Goal: Transaction & Acquisition: Download file/media

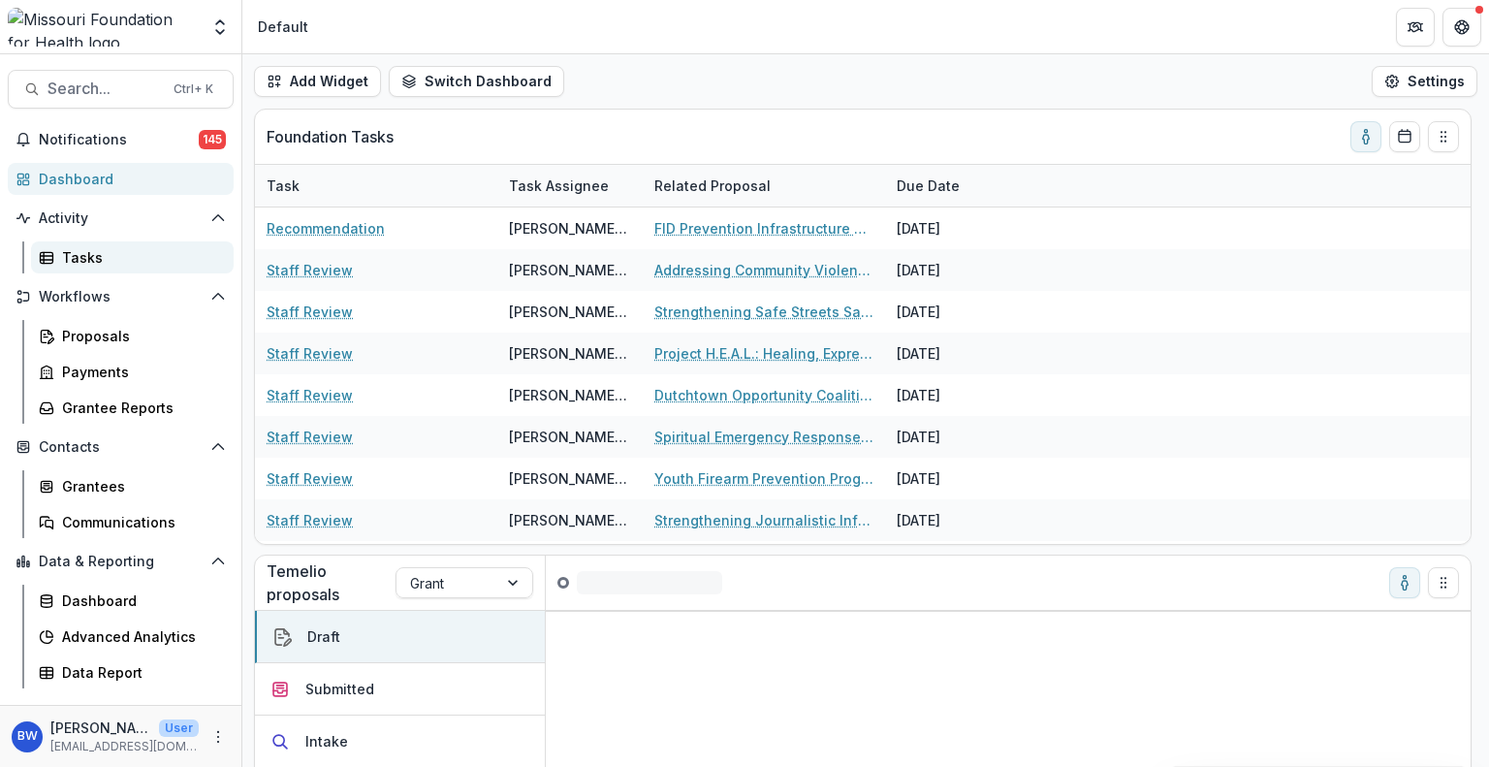
click at [78, 256] on div "Tasks" at bounding box center [140, 257] width 156 height 20
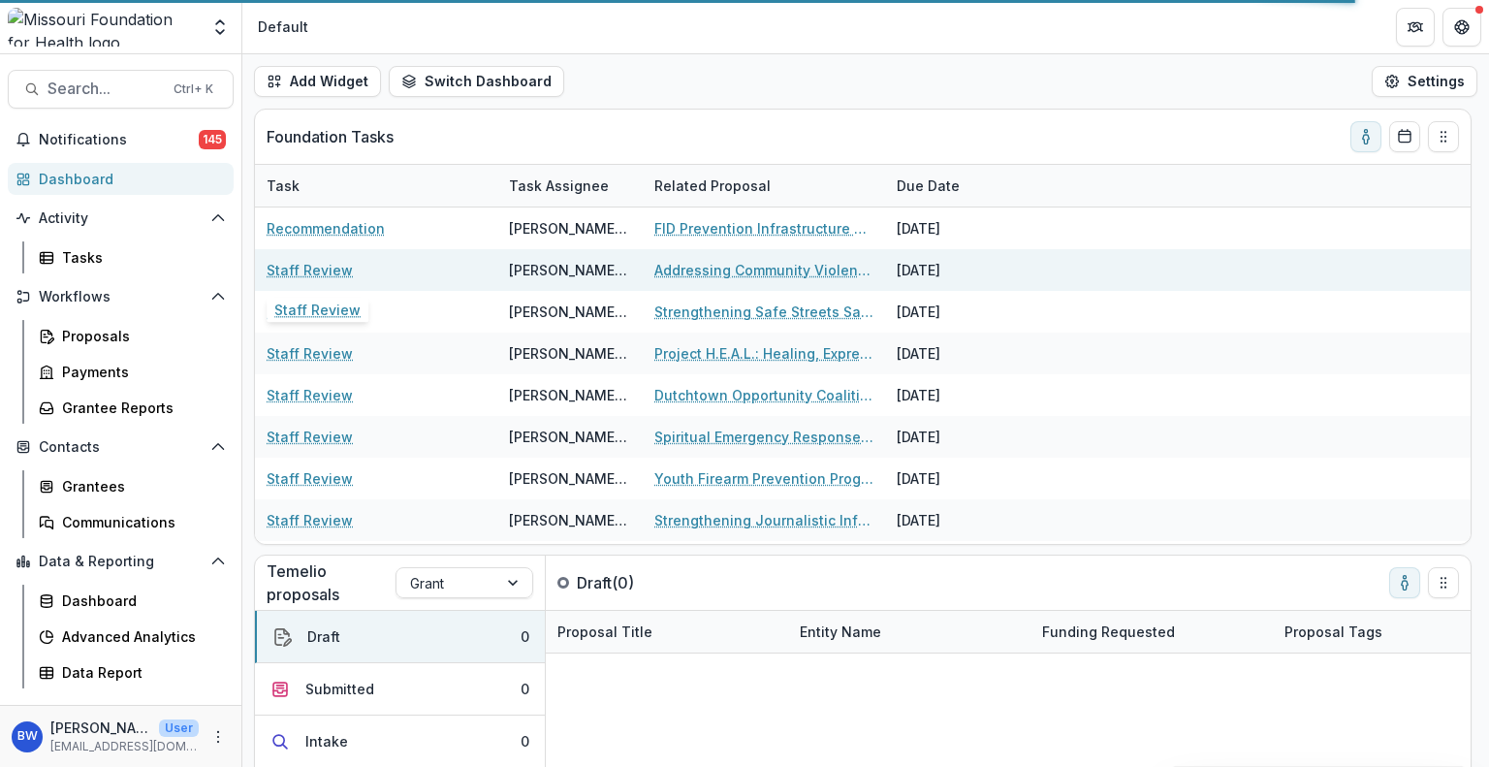
click at [323, 274] on link "Staff Review" at bounding box center [310, 270] width 86 height 20
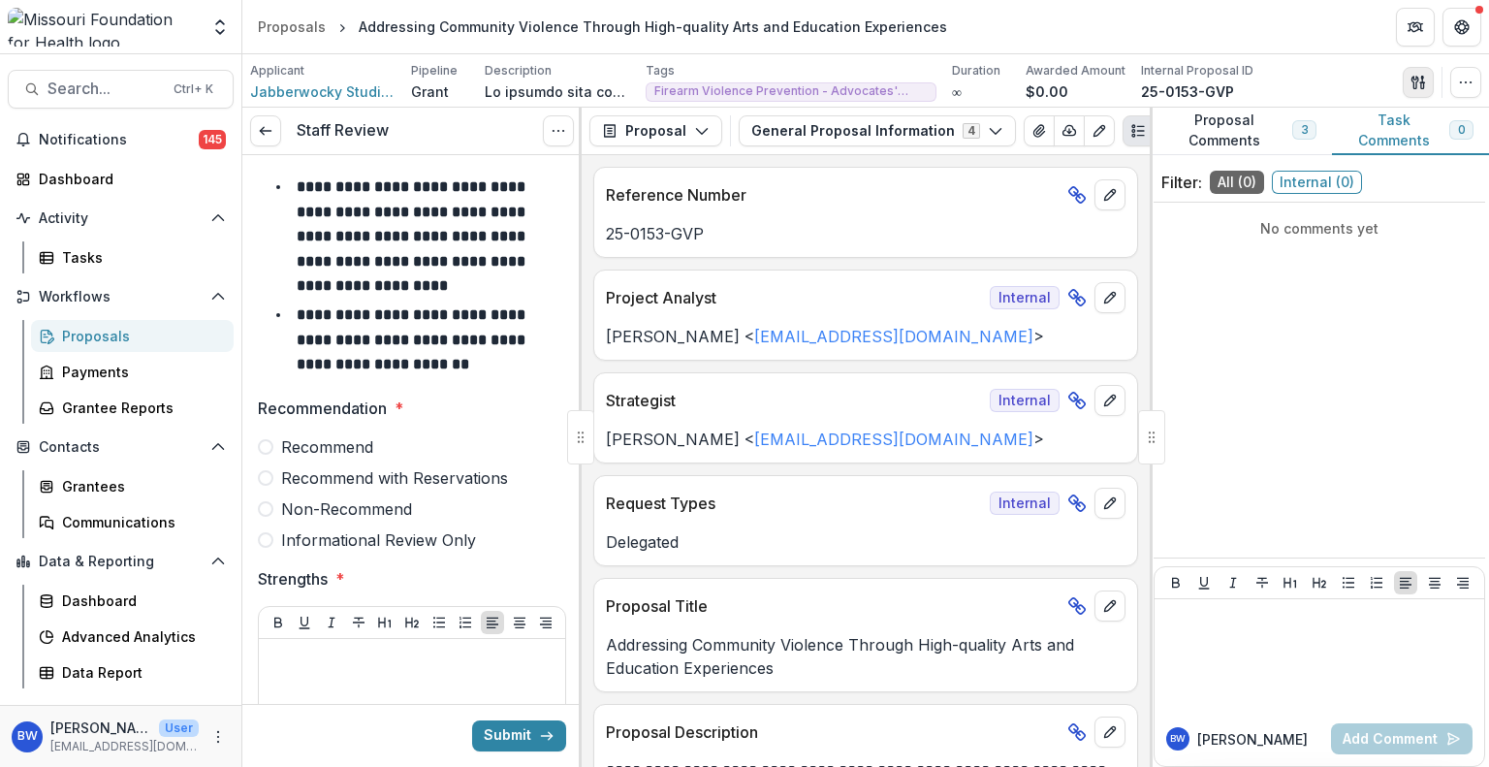
click at [1420, 76] on icon "button" at bounding box center [1419, 83] width 16 height 16
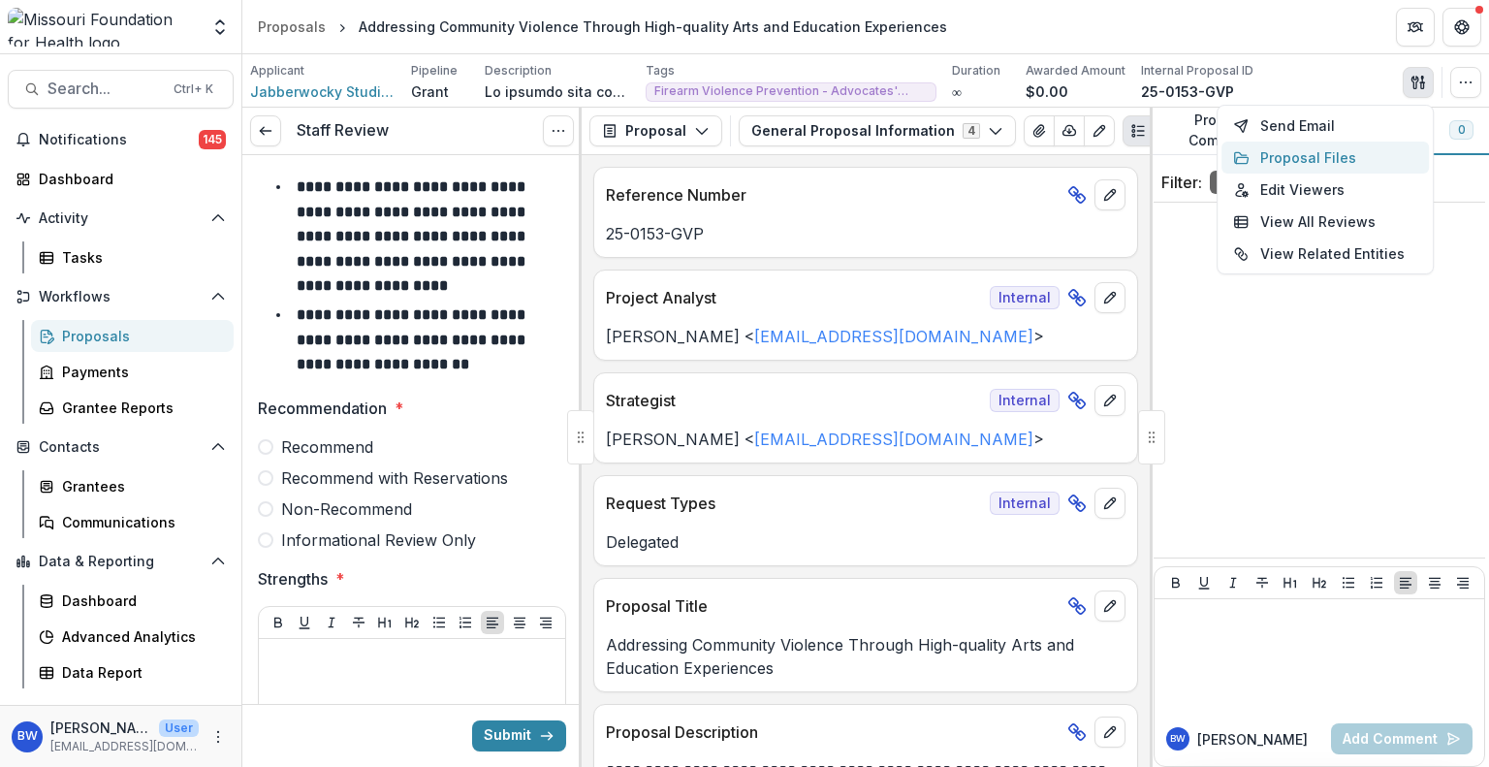
click at [1325, 154] on button "Proposal Files" at bounding box center [1324, 158] width 207 height 32
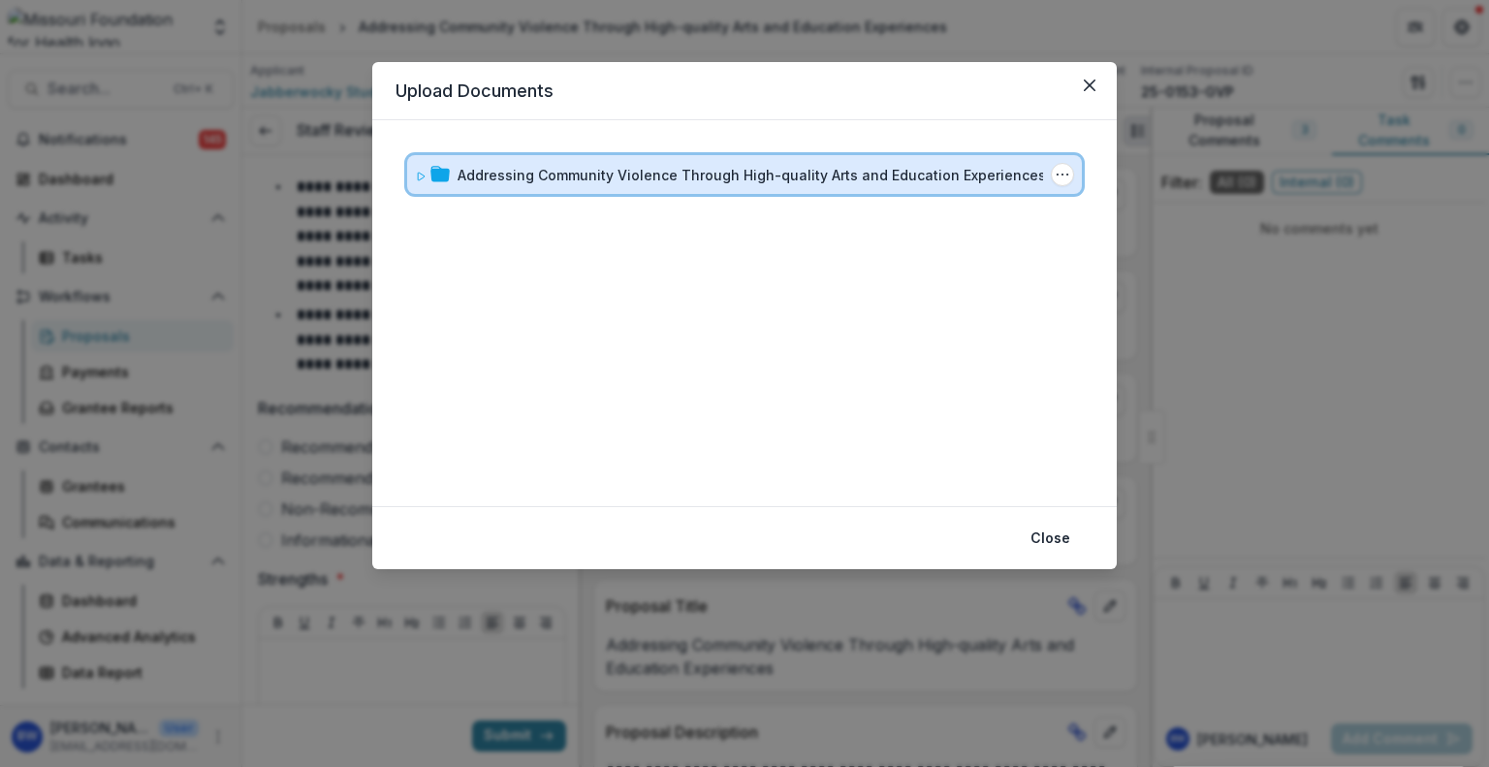
click at [423, 173] on icon at bounding box center [421, 177] width 12 height 12
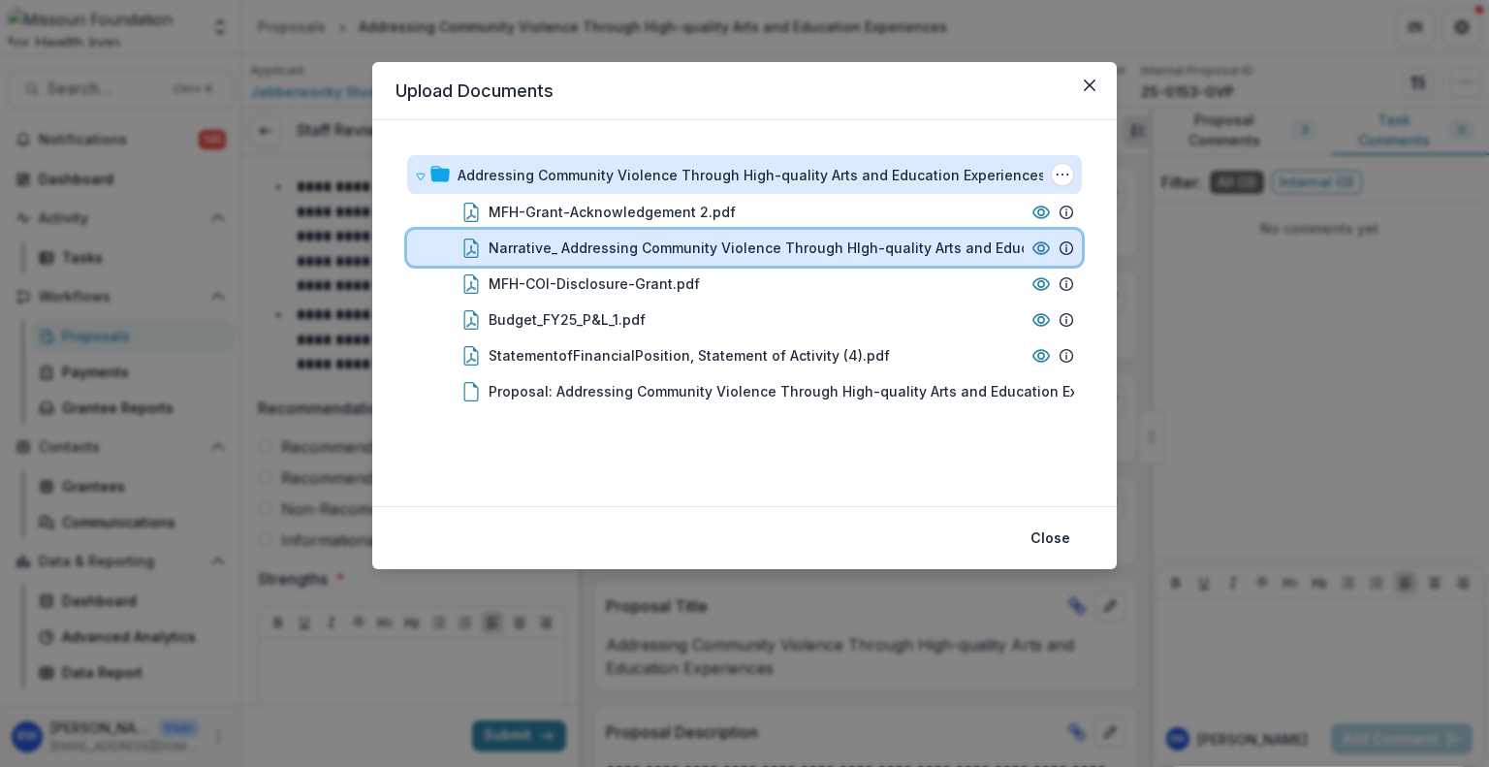
click at [1042, 244] on circle at bounding box center [1041, 247] width 6 height 6
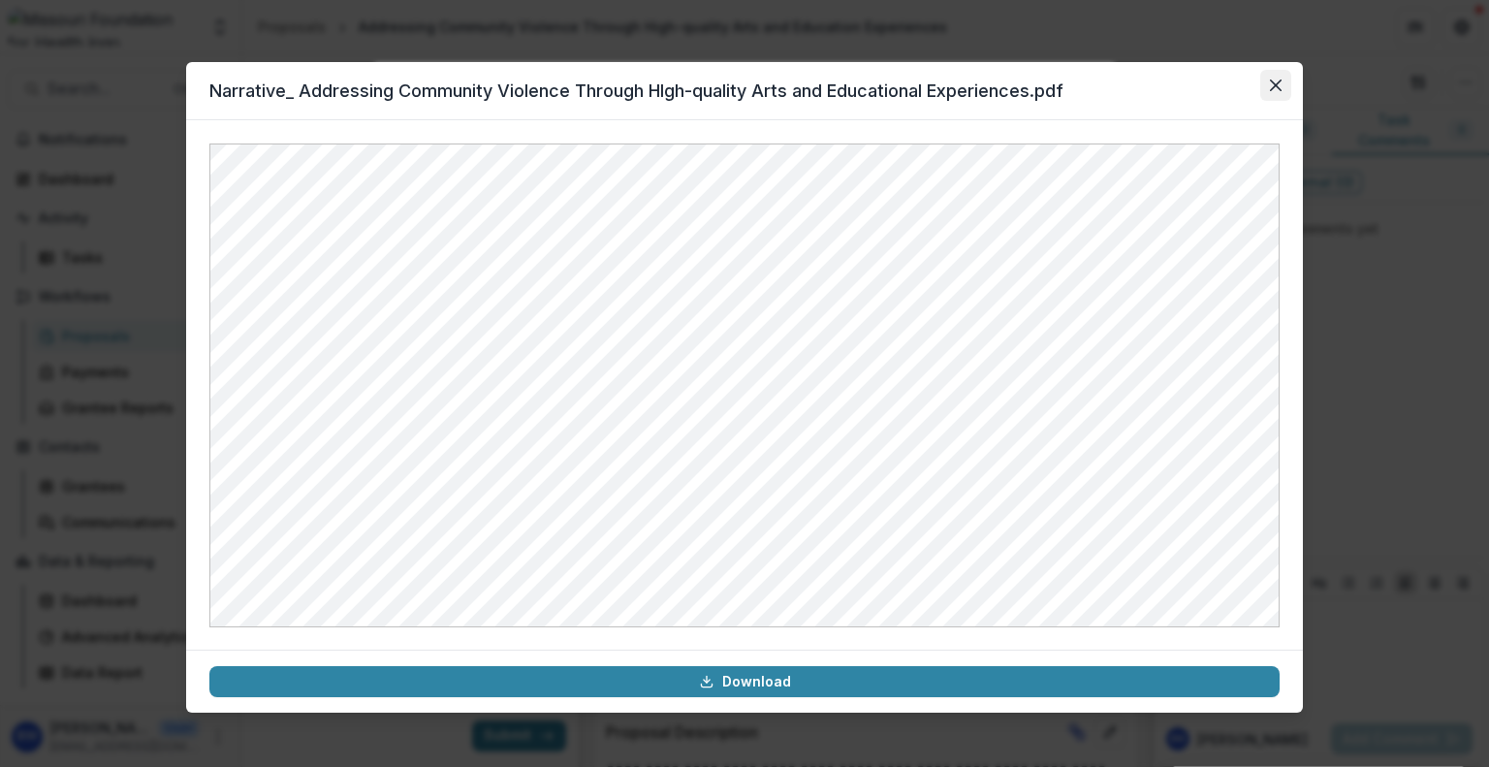
click at [1280, 87] on icon "Close" at bounding box center [1276, 85] width 12 height 12
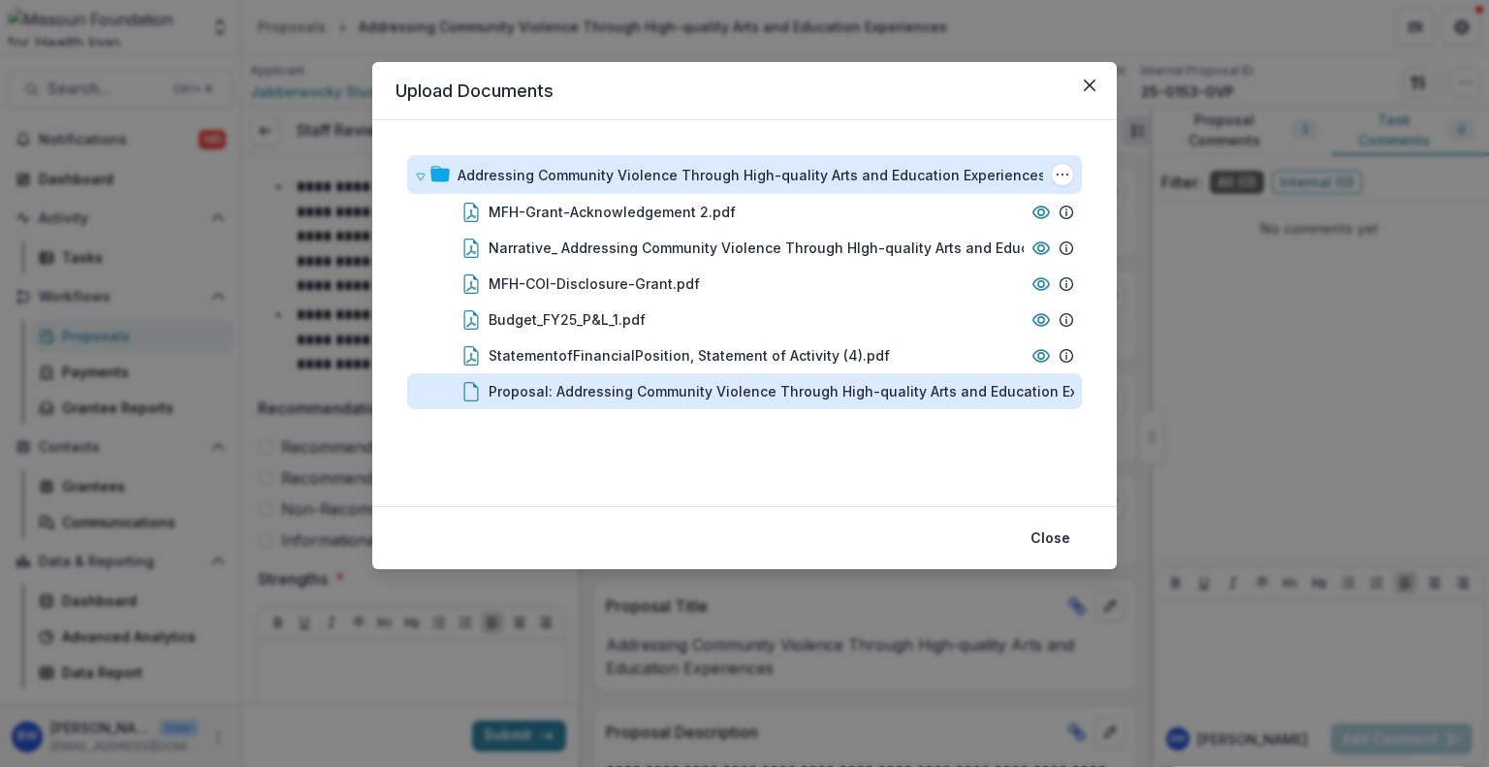
click at [916, 384] on div "Proposal: Addressing Community Violence Through High-quality Arts and Education…" at bounding box center [809, 391] width 640 height 20
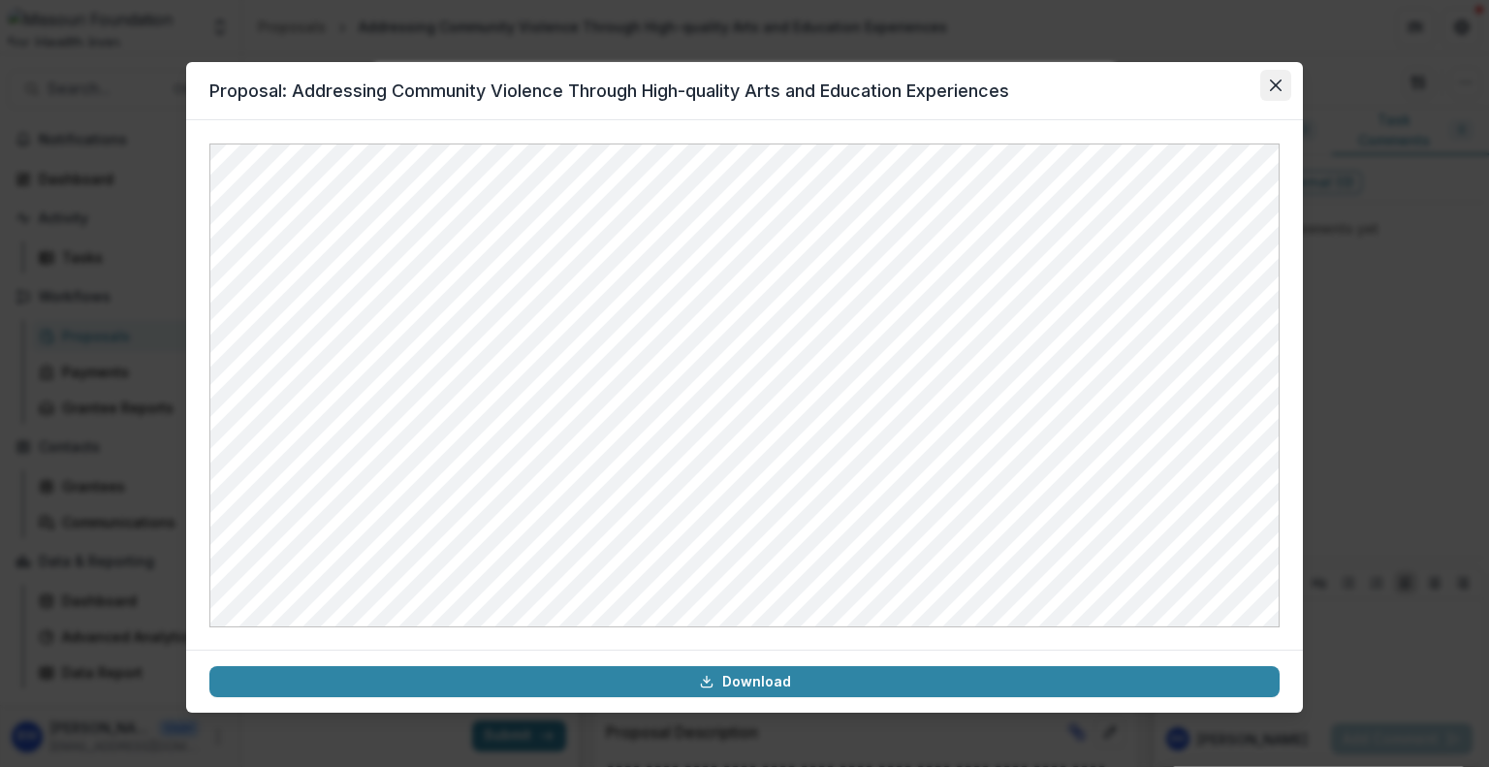
click at [1278, 92] on button "Close" at bounding box center [1275, 85] width 31 height 31
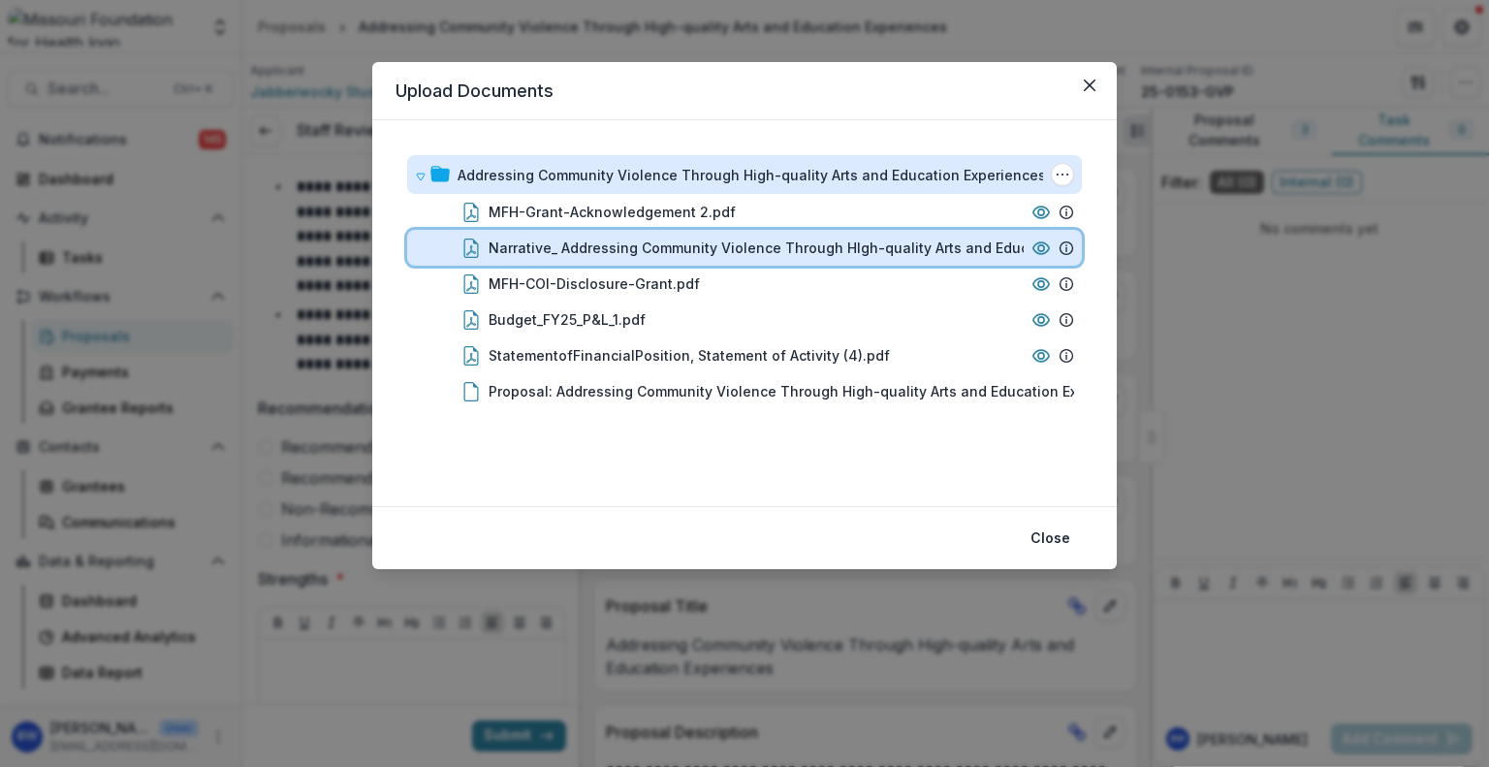
click at [757, 261] on div "Narrative_ Addressing Community Violence Through HIgh-quality Arts and Educatio…" at bounding box center [744, 248] width 675 height 36
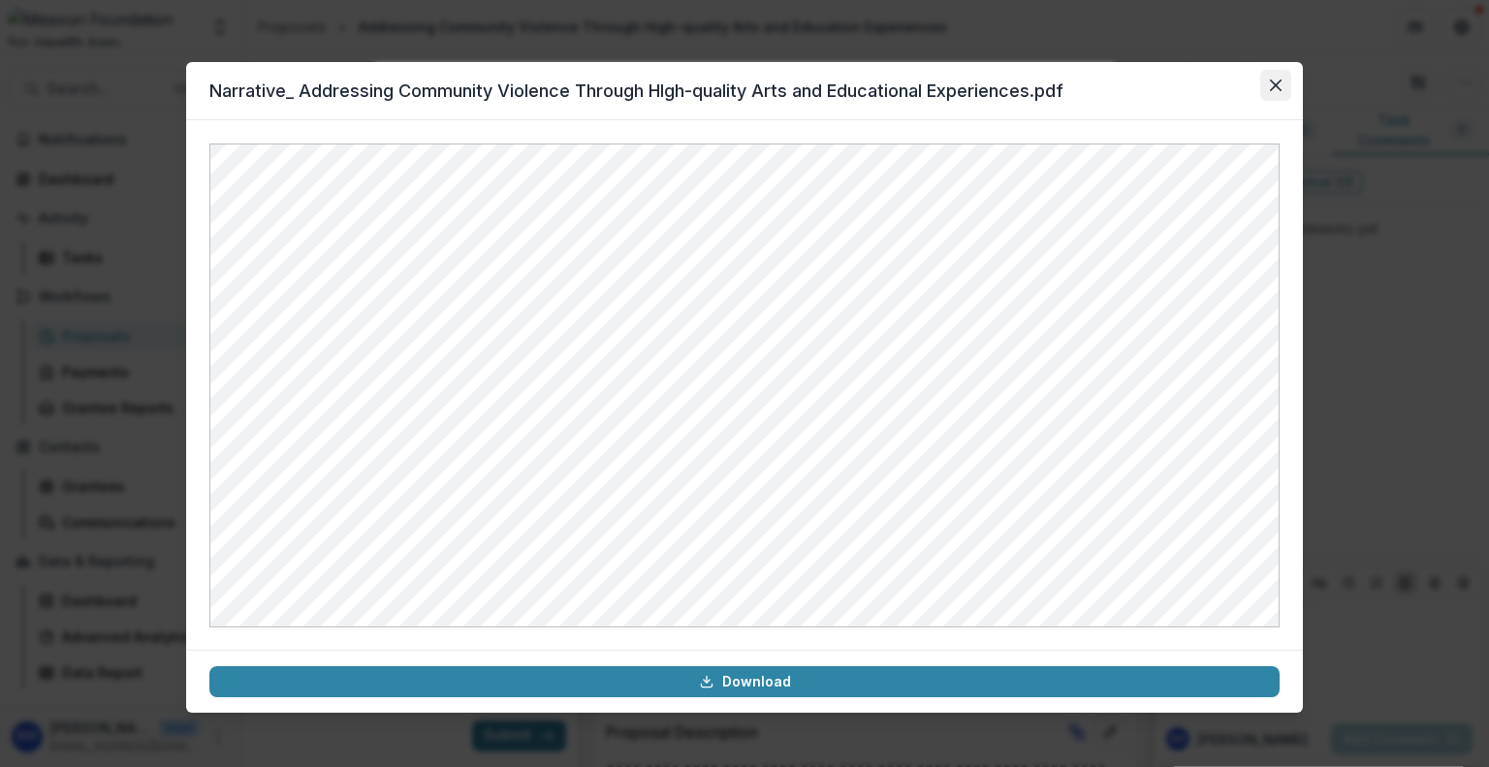
click at [1269, 93] on button "Close" at bounding box center [1275, 85] width 31 height 31
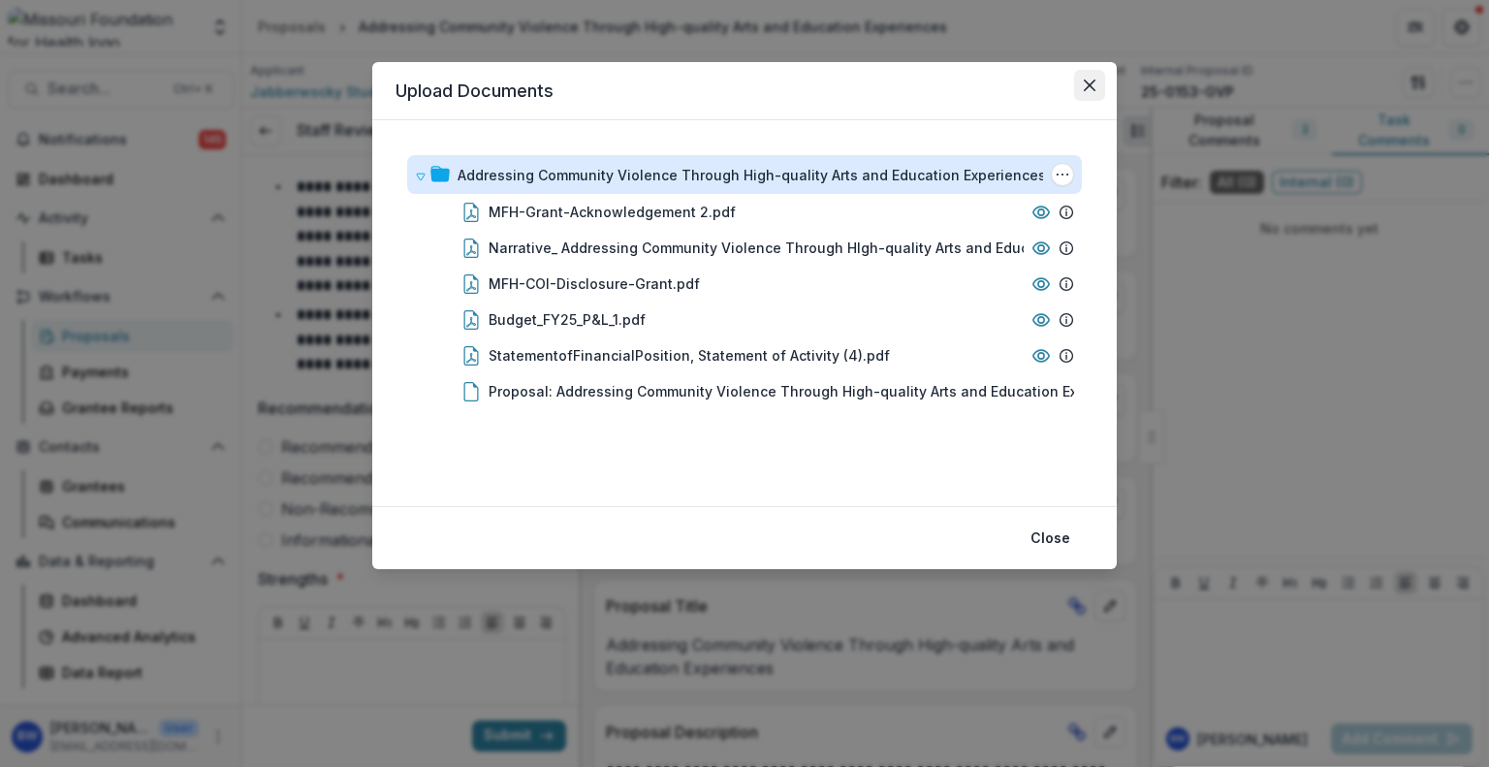
click at [1092, 89] on icon "Close" at bounding box center [1090, 85] width 12 height 12
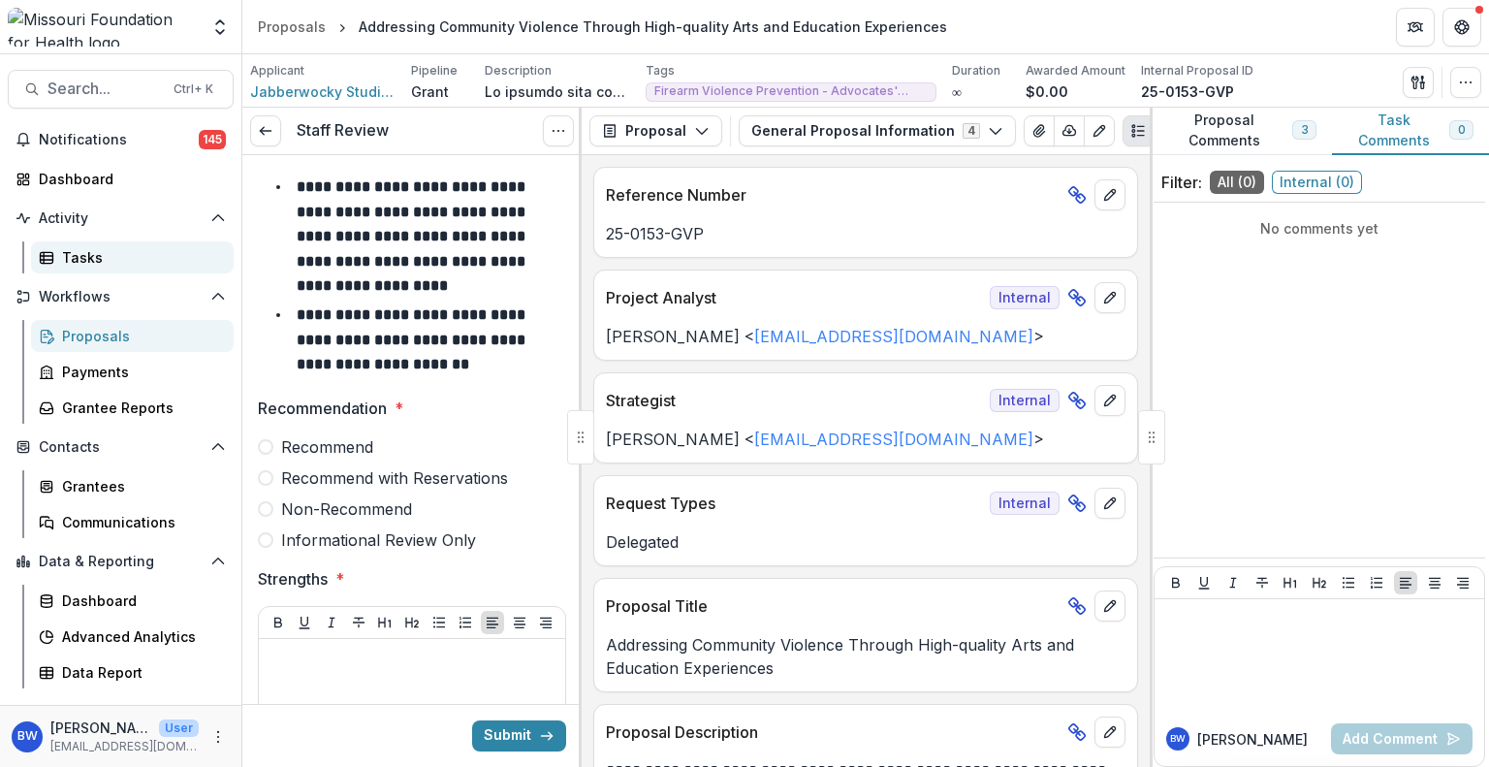
click at [98, 256] on div "Tasks" at bounding box center [140, 257] width 156 height 20
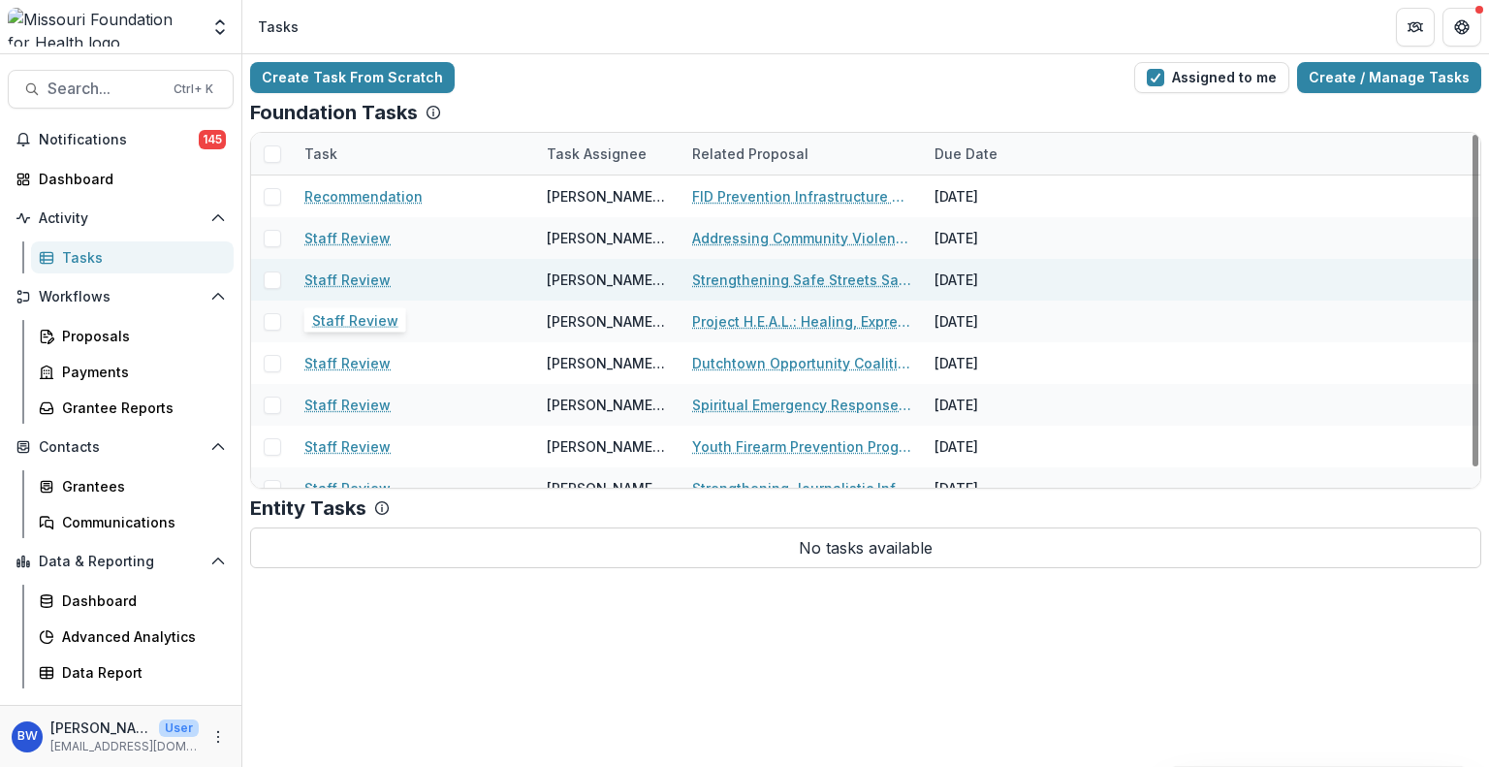
click at [354, 274] on link "Staff Review" at bounding box center [347, 280] width 86 height 20
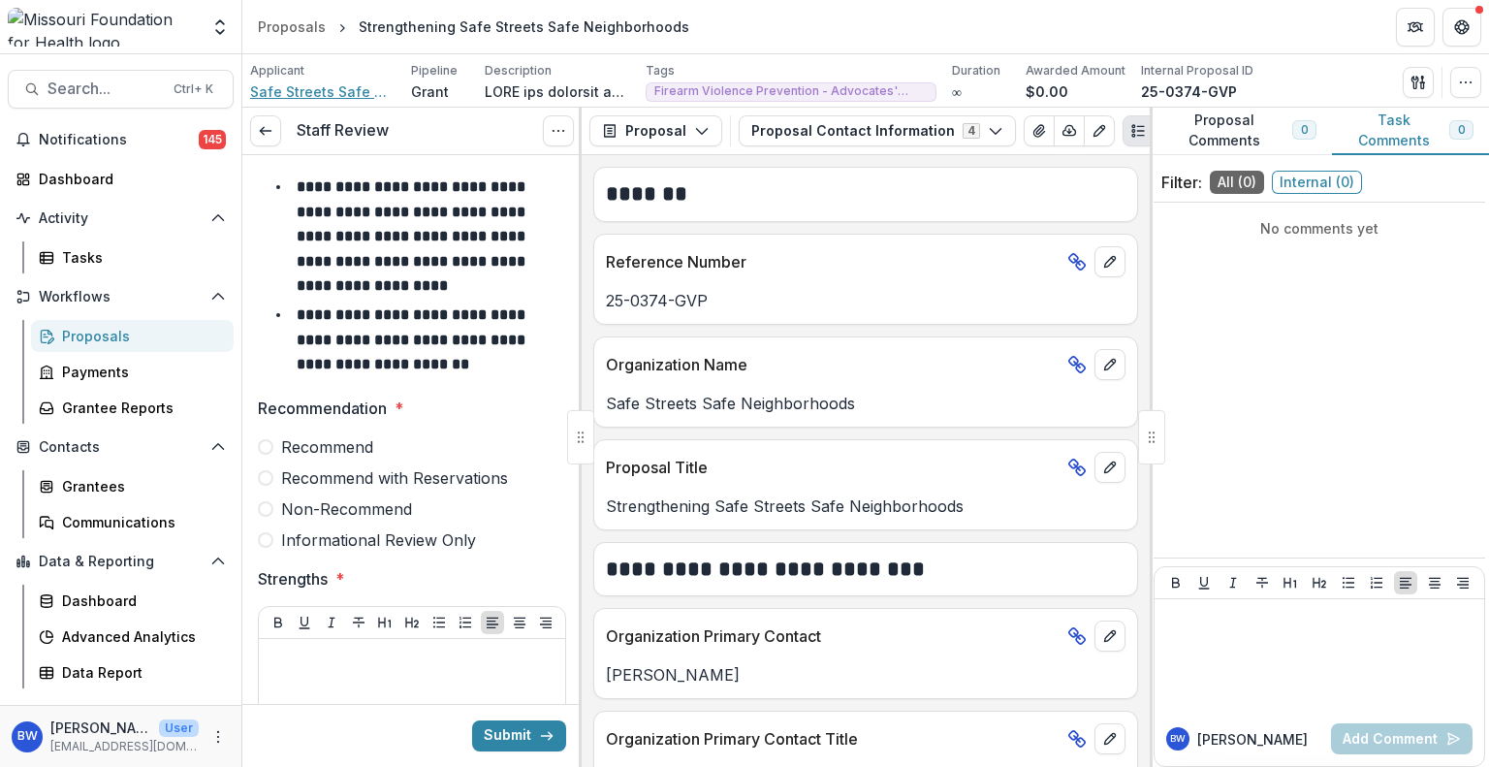
click at [352, 97] on span "Safe Streets Safe Neighborhoods" at bounding box center [322, 91] width 145 height 20
click at [1434, 87] on div "Send Email Proposal Files Edit Viewers View All Reviews View Related Entities E…" at bounding box center [1442, 82] width 79 height 31
click at [1411, 77] on icon "button" at bounding box center [1414, 82] width 7 height 13
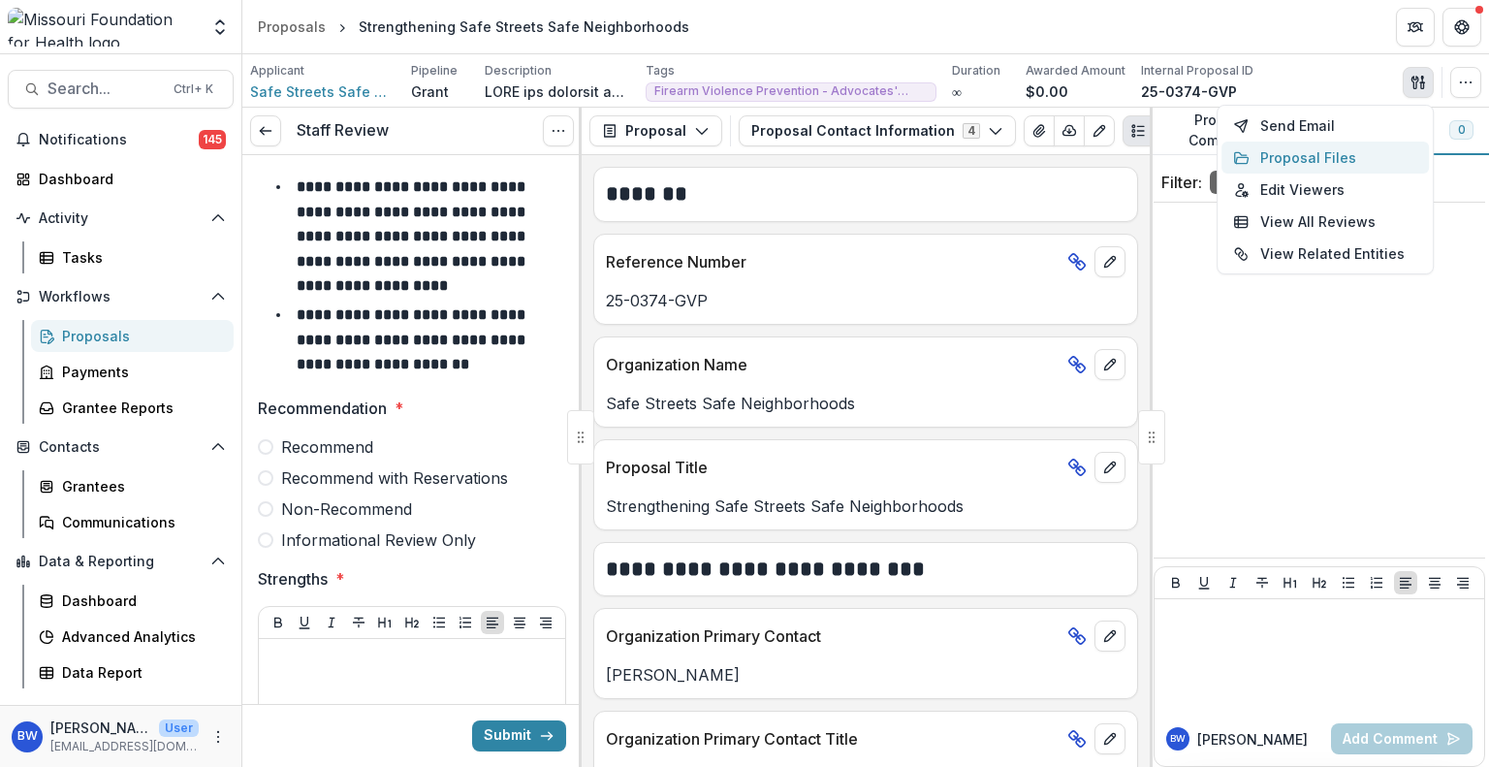
click at [1335, 158] on button "Proposal Files" at bounding box center [1324, 158] width 207 height 32
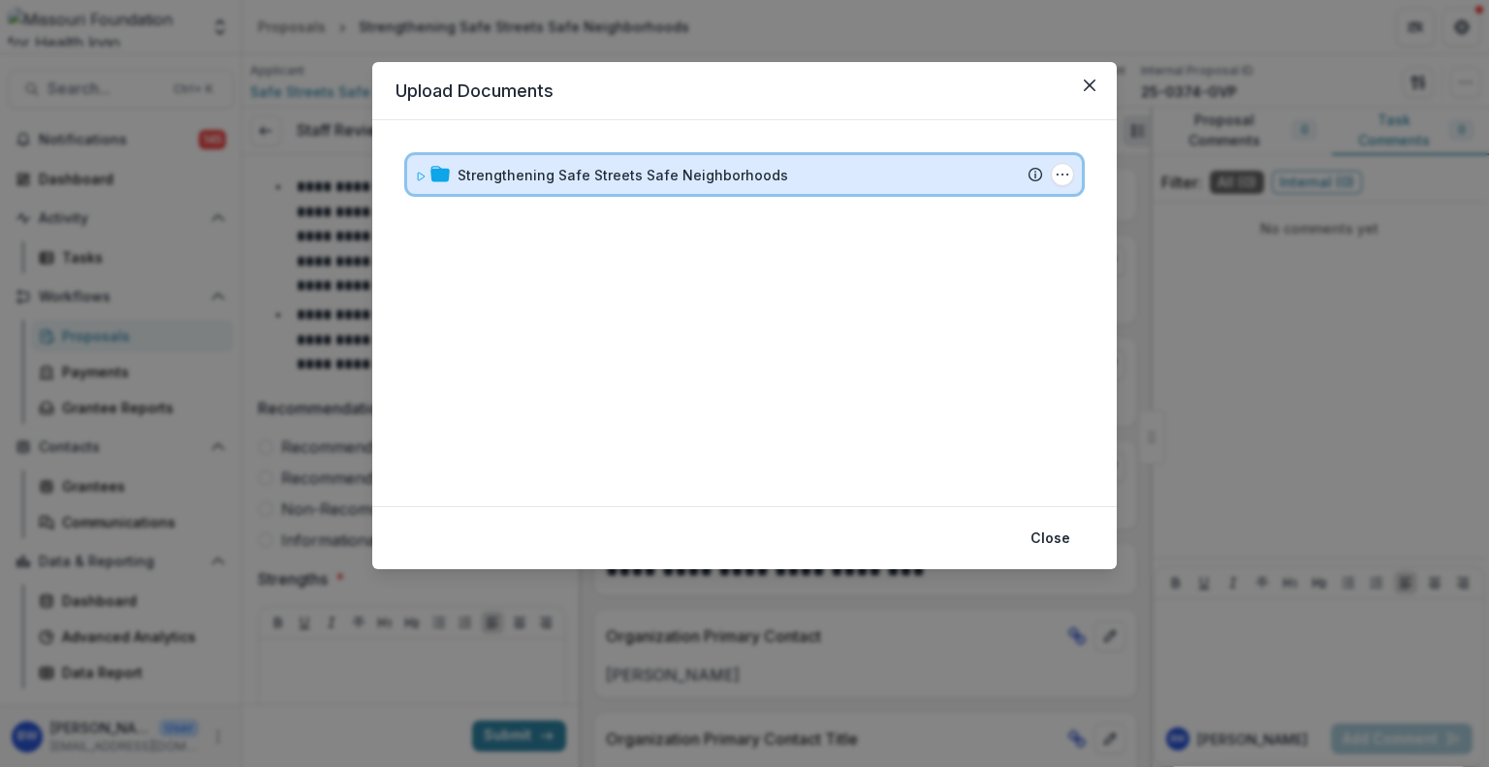
click at [423, 171] on icon at bounding box center [421, 177] width 12 height 12
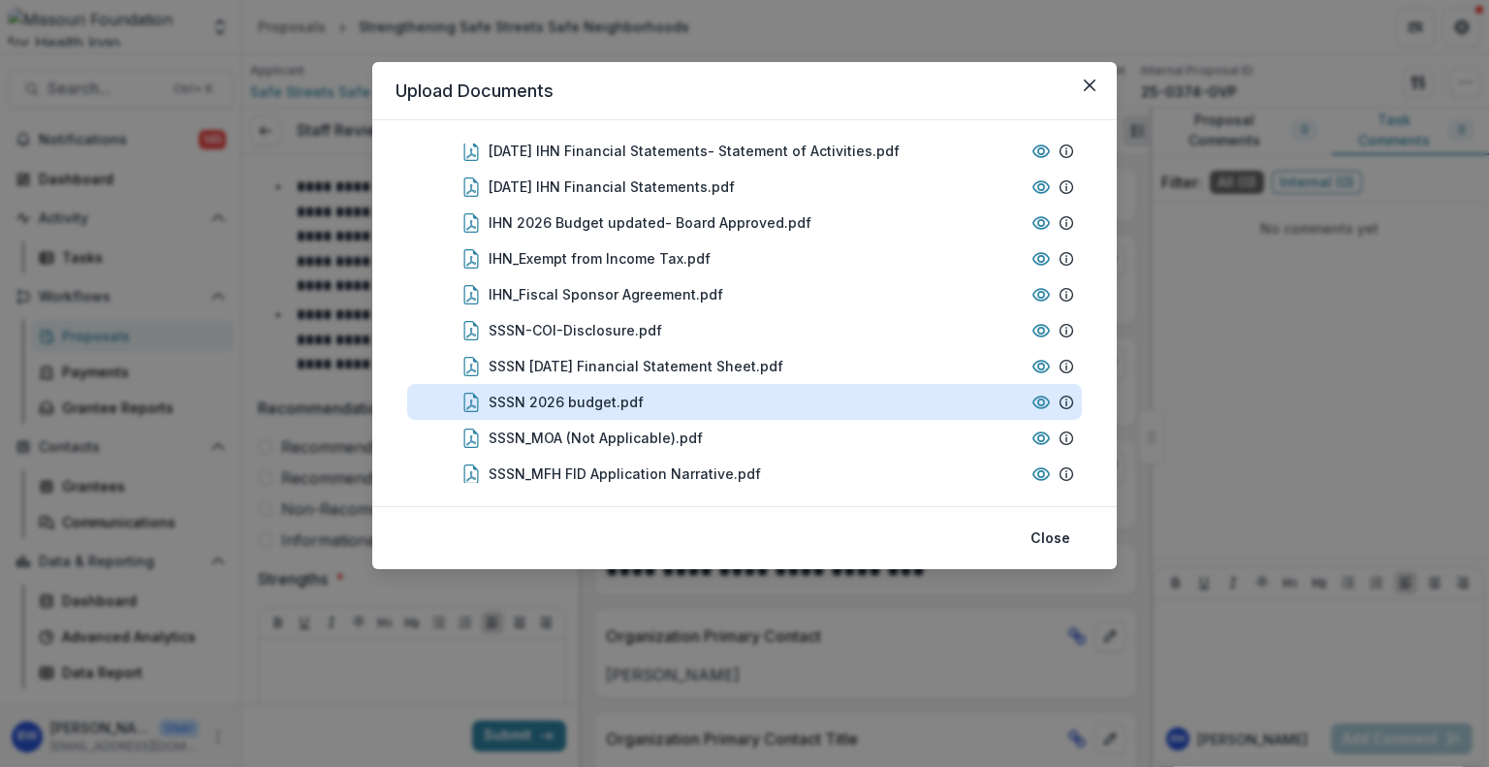
scroll to position [188, 0]
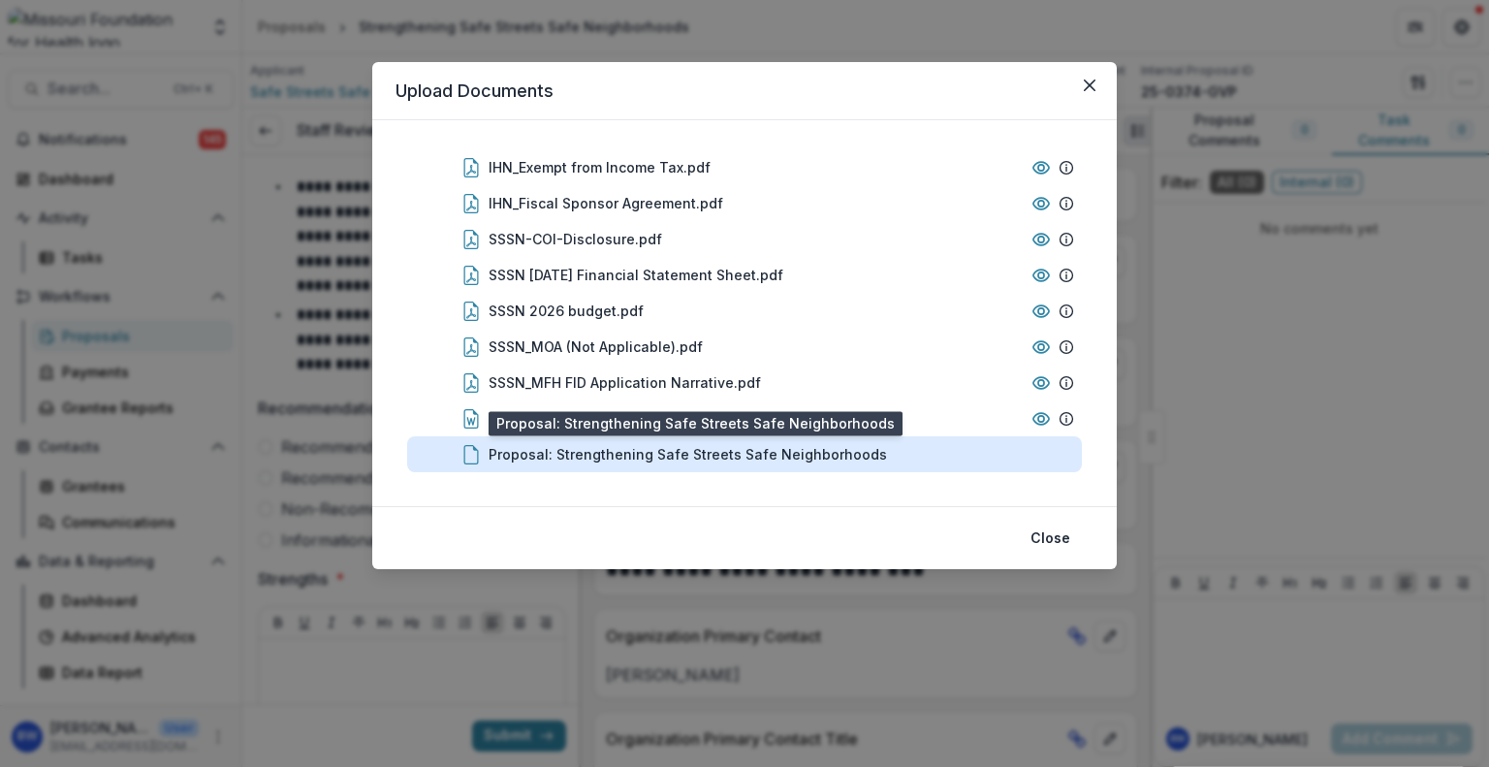
click at [671, 450] on div "Proposal: Strengthening Safe Streets Safe Neighborhoods" at bounding box center [688, 454] width 398 height 20
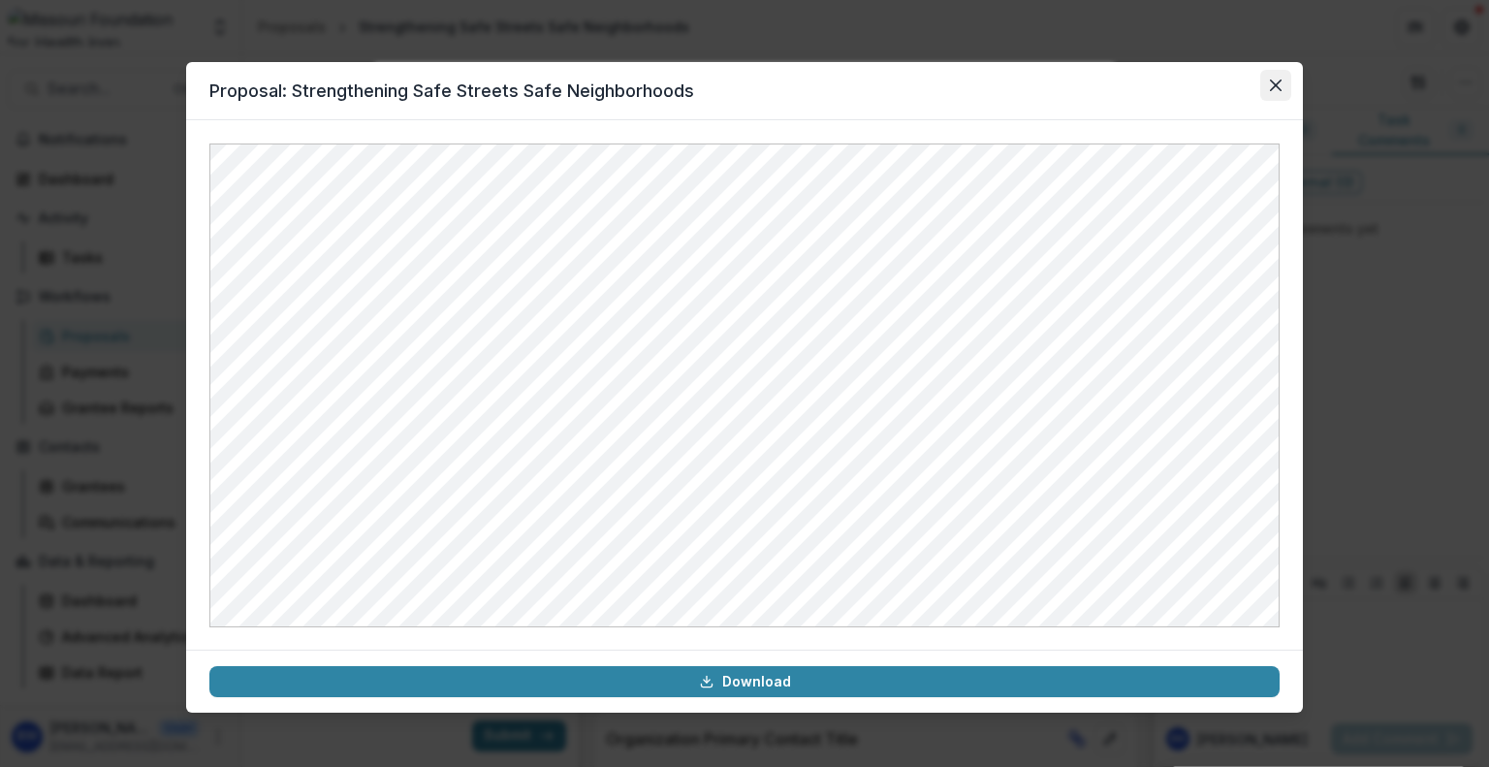
click at [1281, 79] on icon "Close" at bounding box center [1276, 85] width 12 height 12
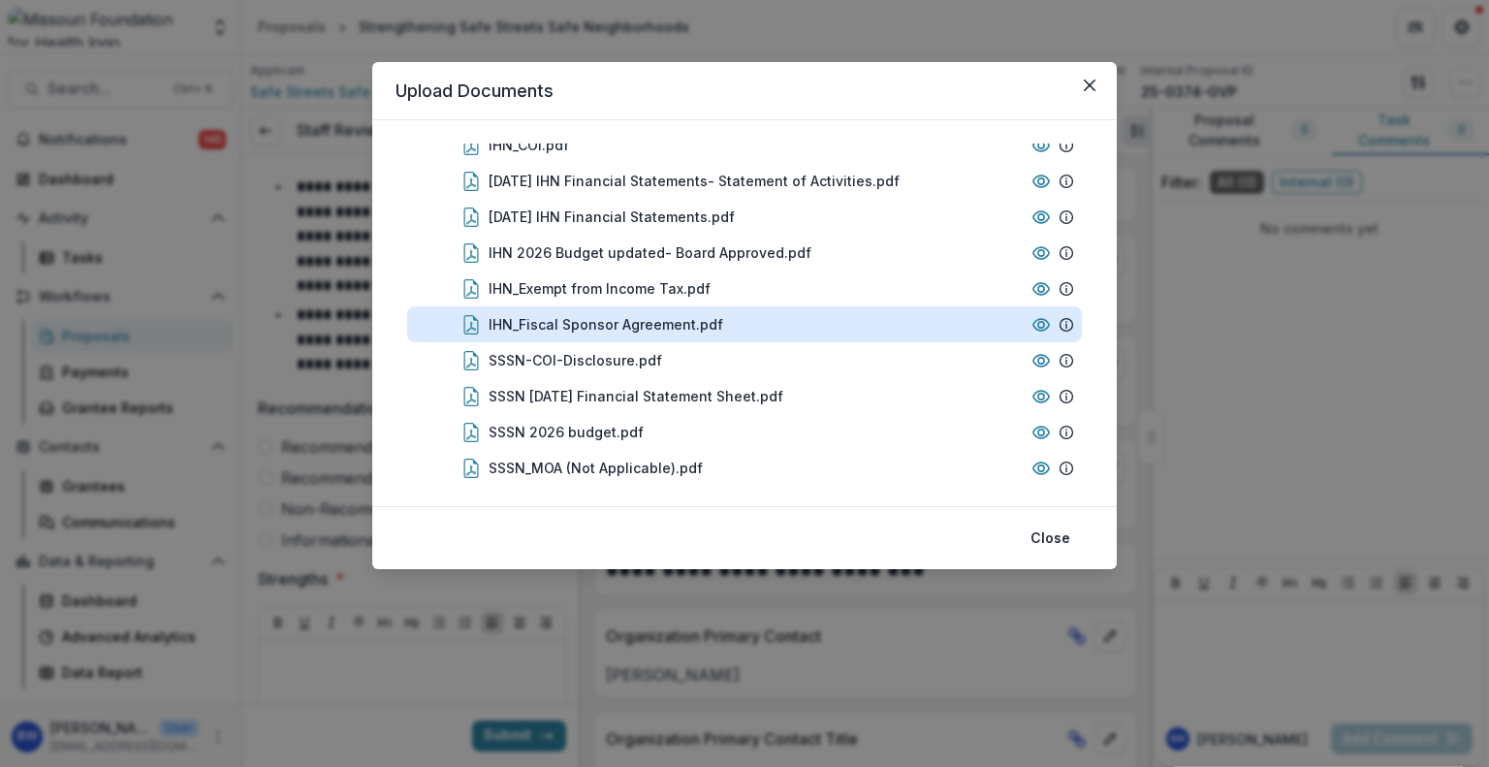
scroll to position [0, 0]
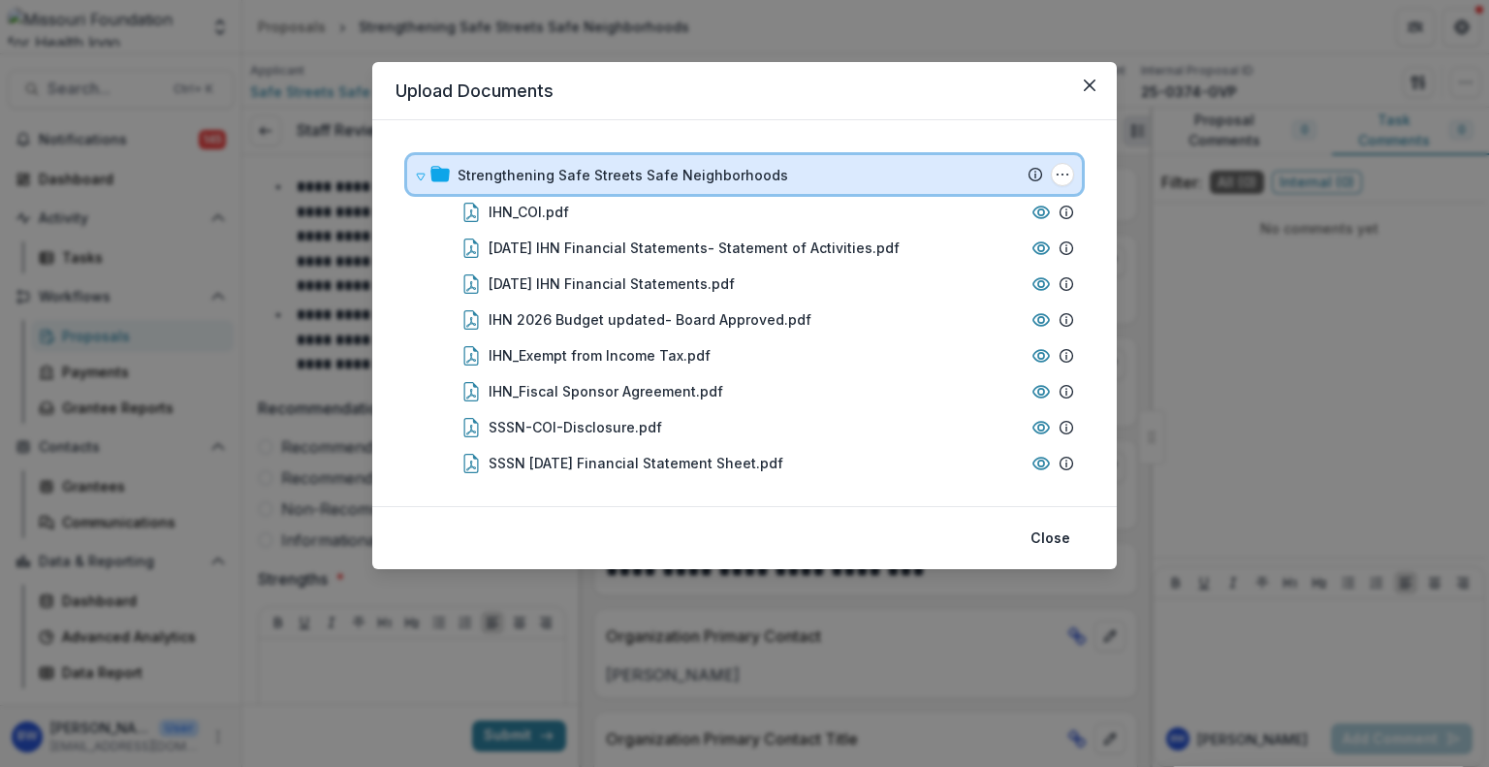
click at [433, 181] on icon at bounding box center [439, 174] width 19 height 16
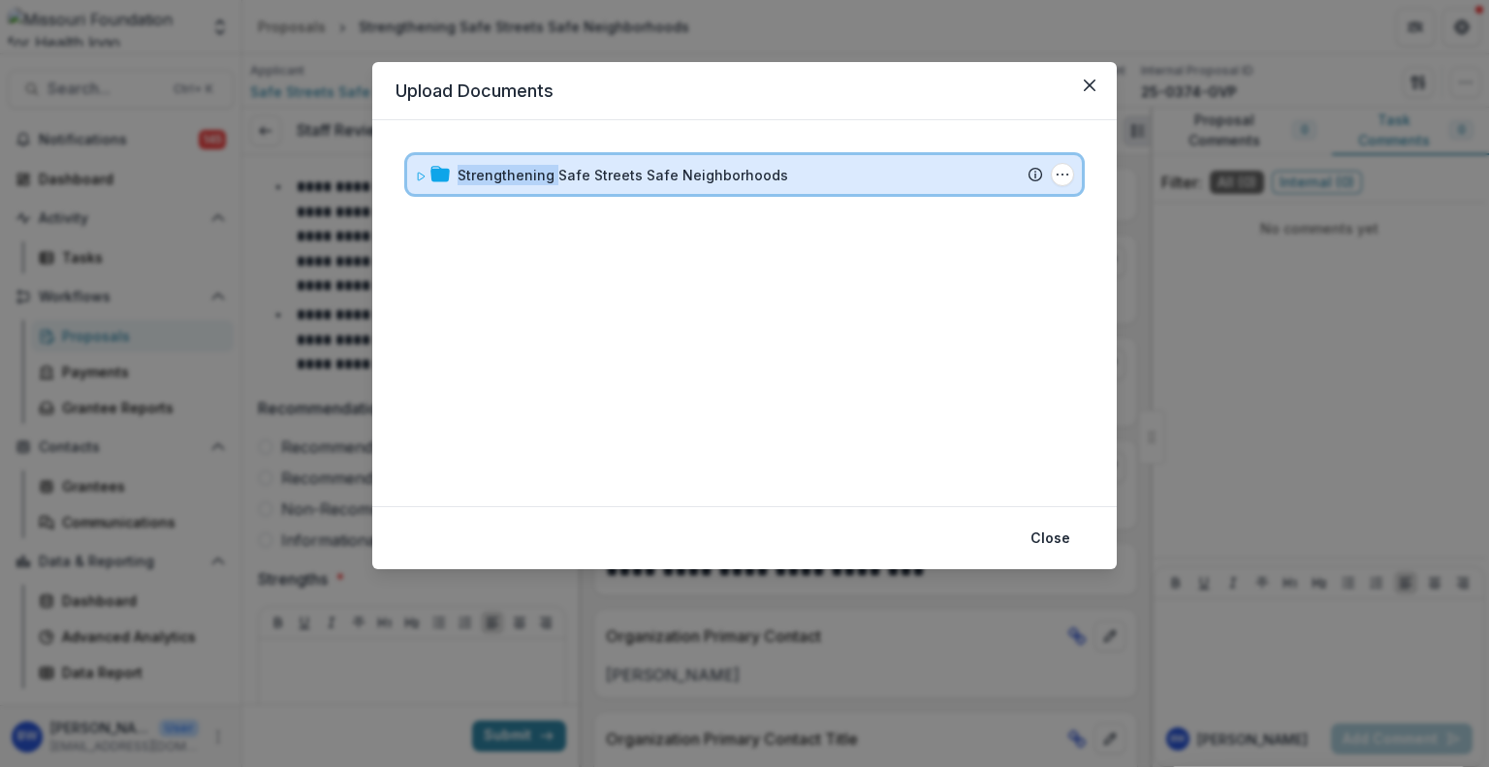
click at [433, 181] on icon at bounding box center [439, 174] width 19 height 16
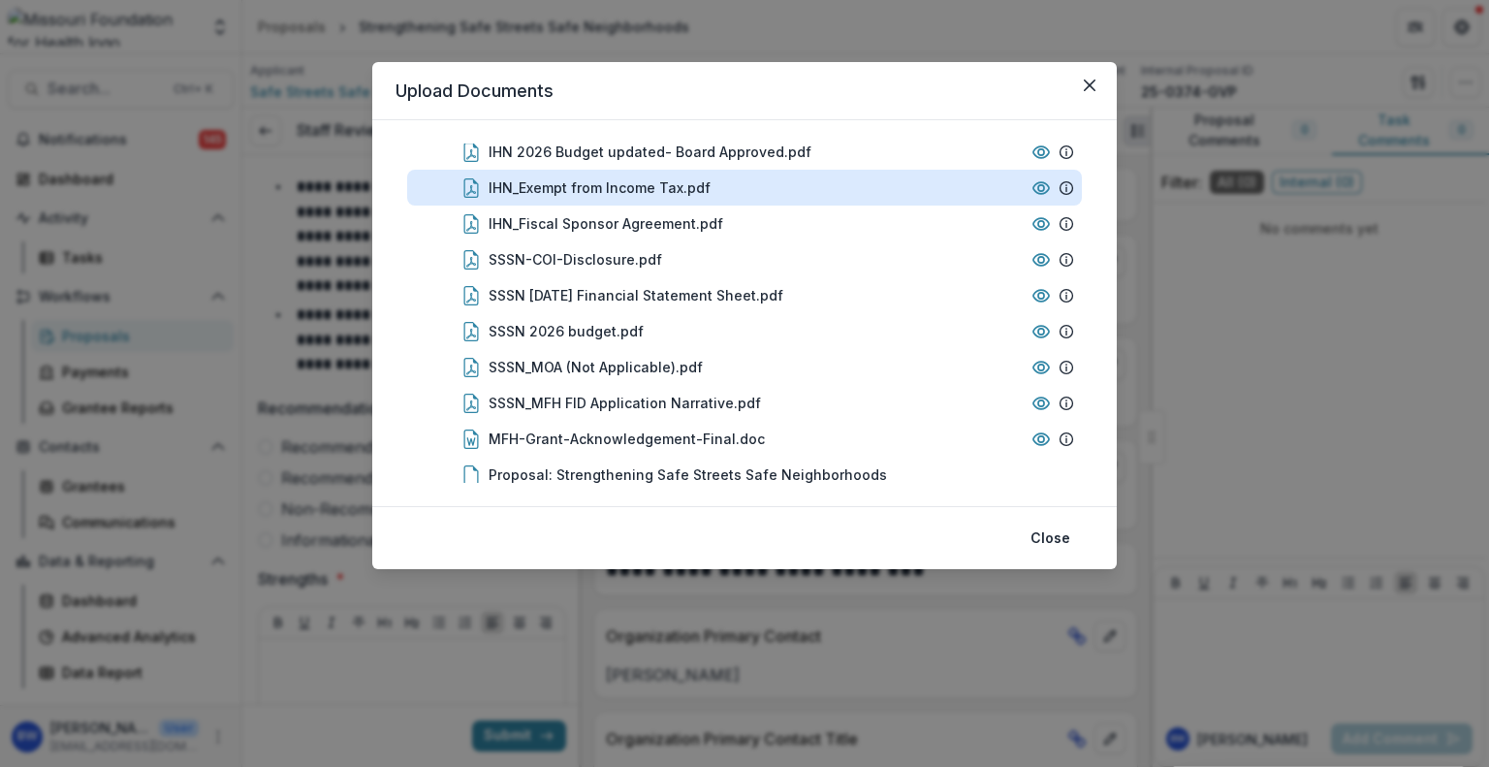
scroll to position [188, 0]
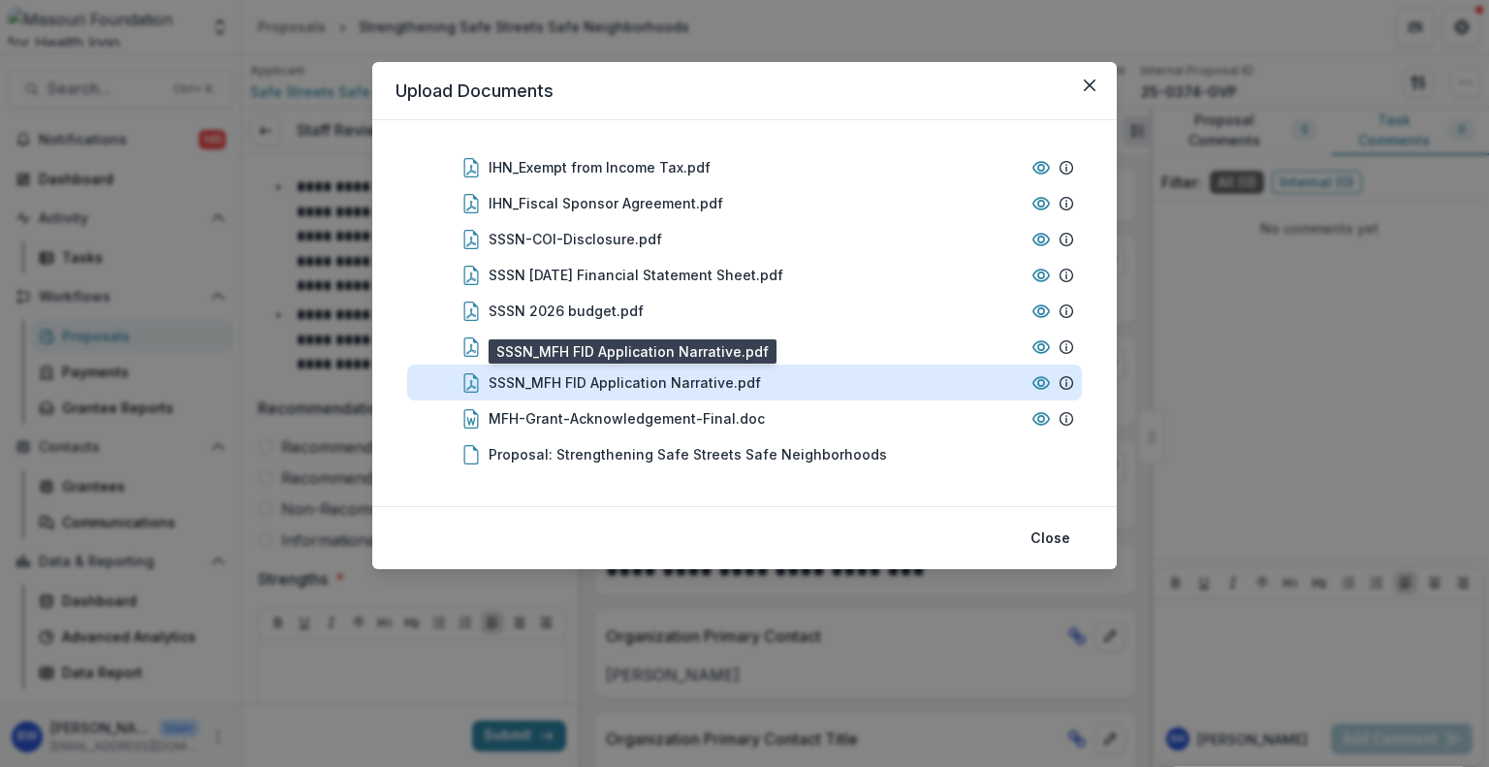
click at [733, 386] on div "SSSN_MFH FID Application Narrative.pdf" at bounding box center [625, 382] width 272 height 20
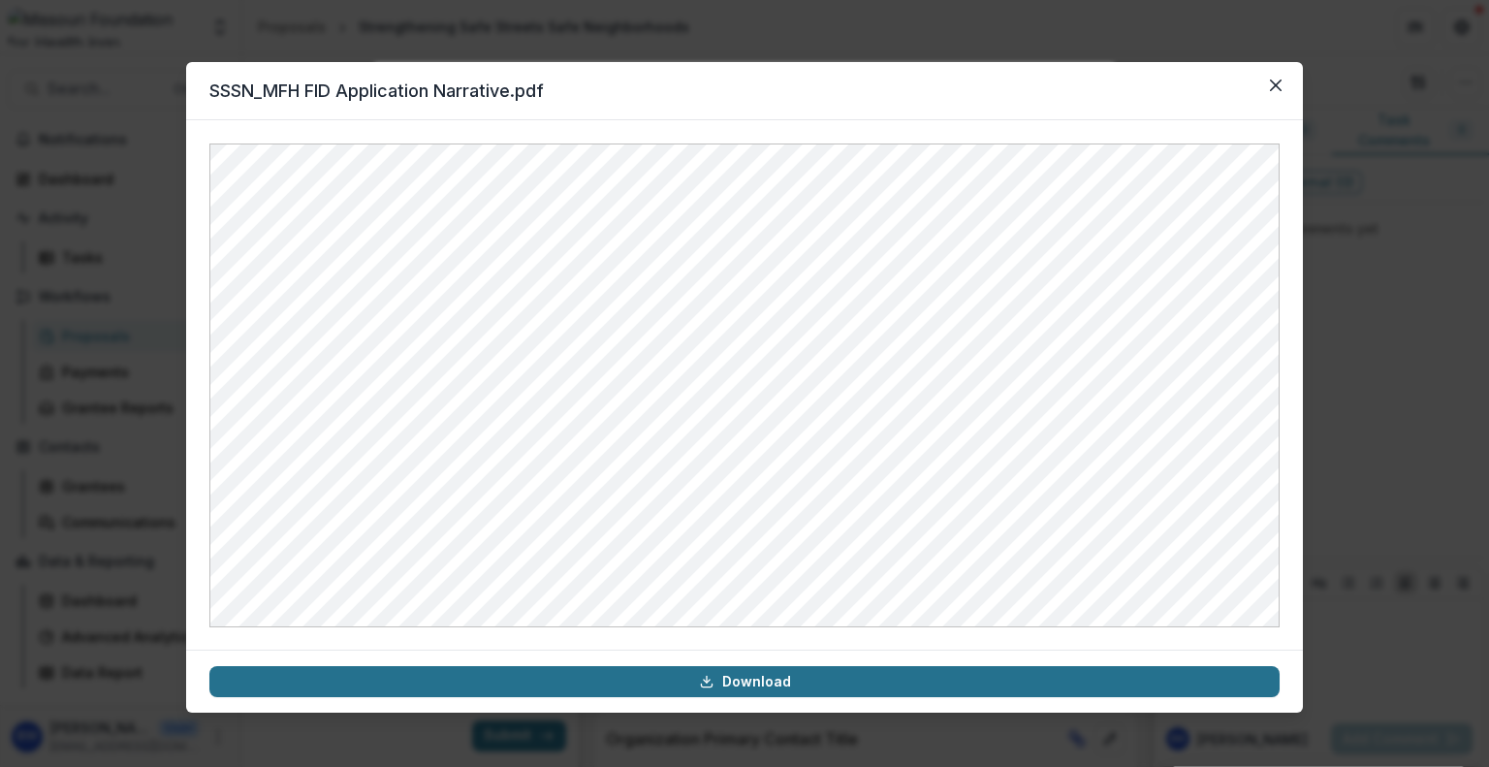
click at [870, 678] on link "Download" at bounding box center [744, 681] width 1070 height 31
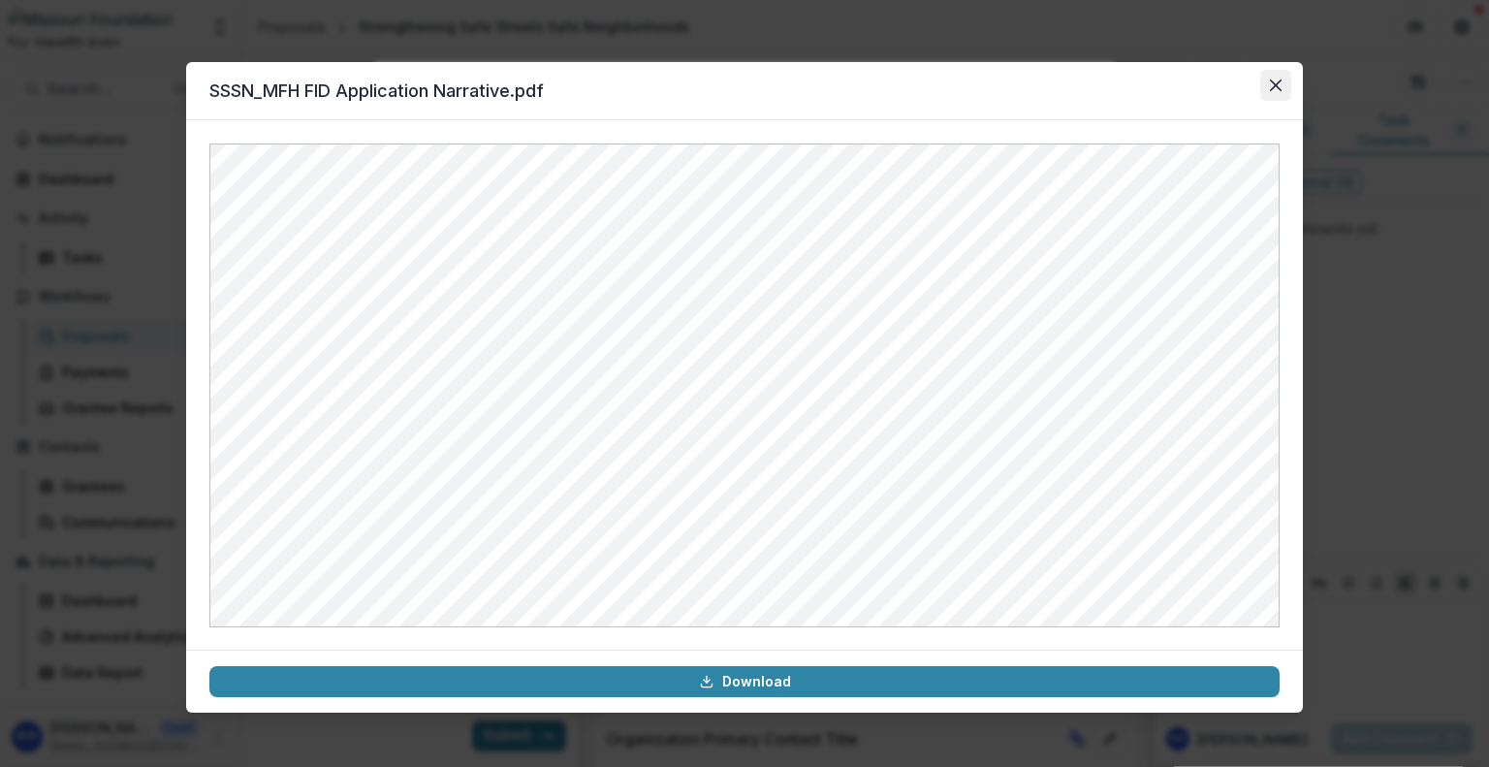
click at [1284, 88] on button "Close" at bounding box center [1275, 85] width 31 height 31
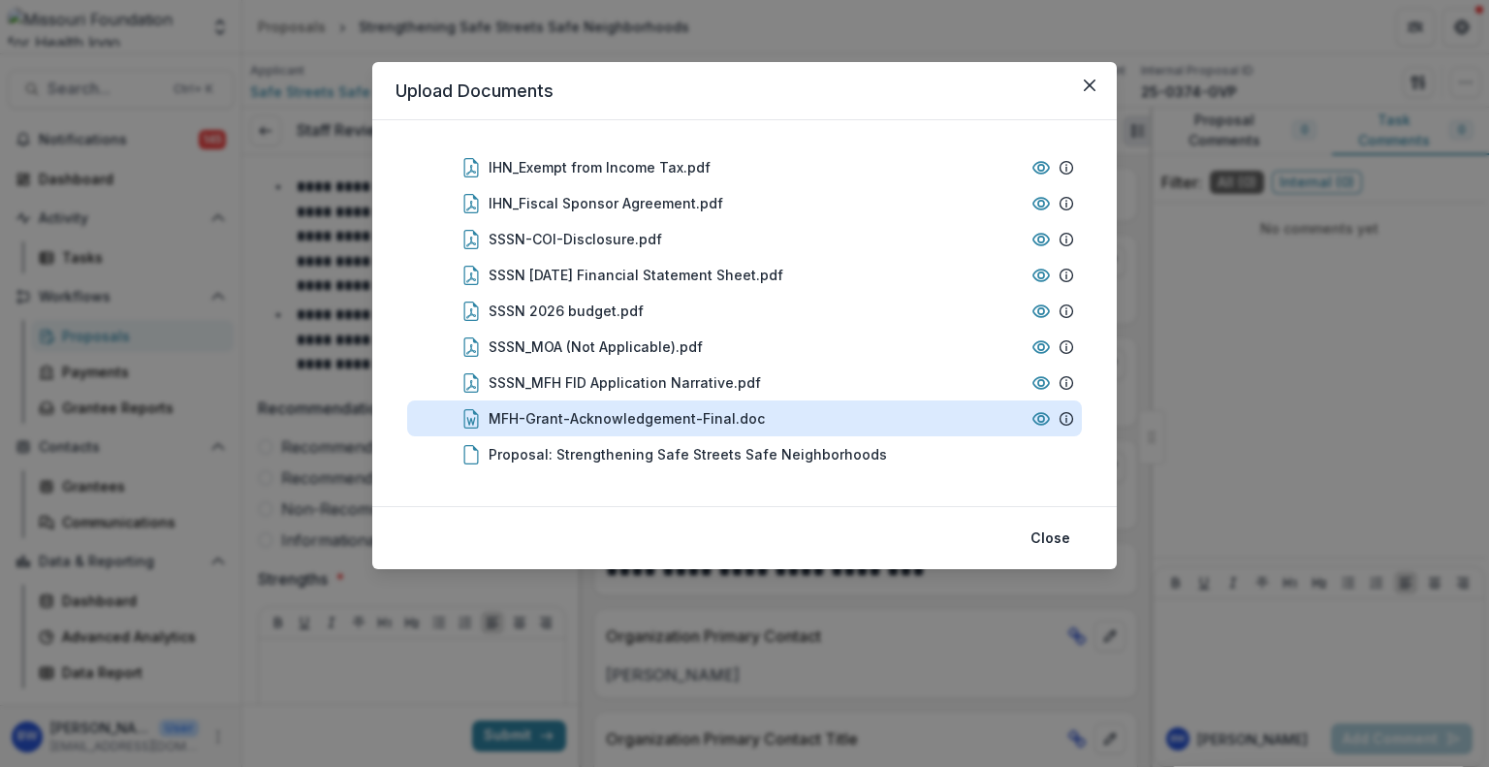
scroll to position [0, 0]
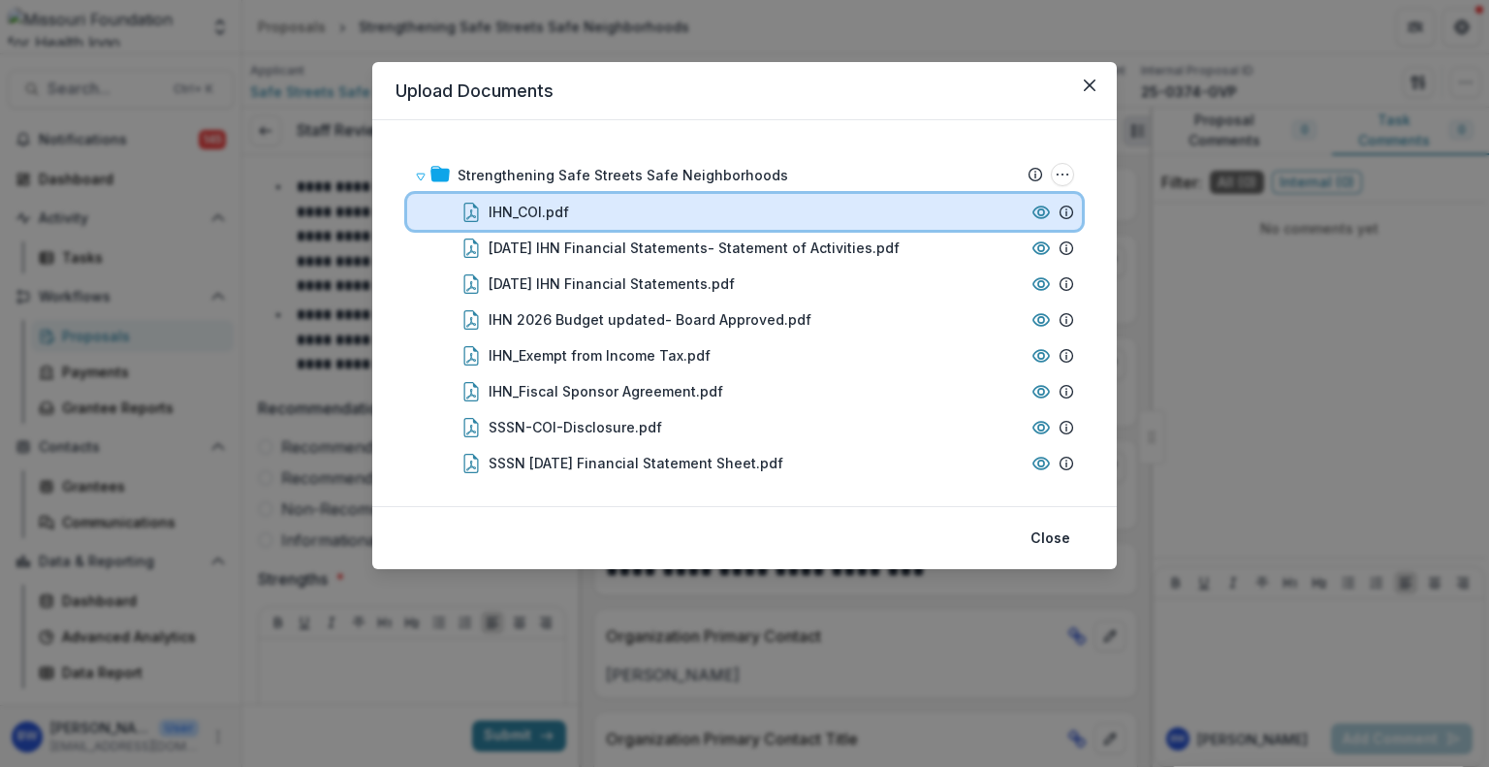
click at [574, 206] on div "IHN_COI.pdf" at bounding box center [756, 212] width 535 height 20
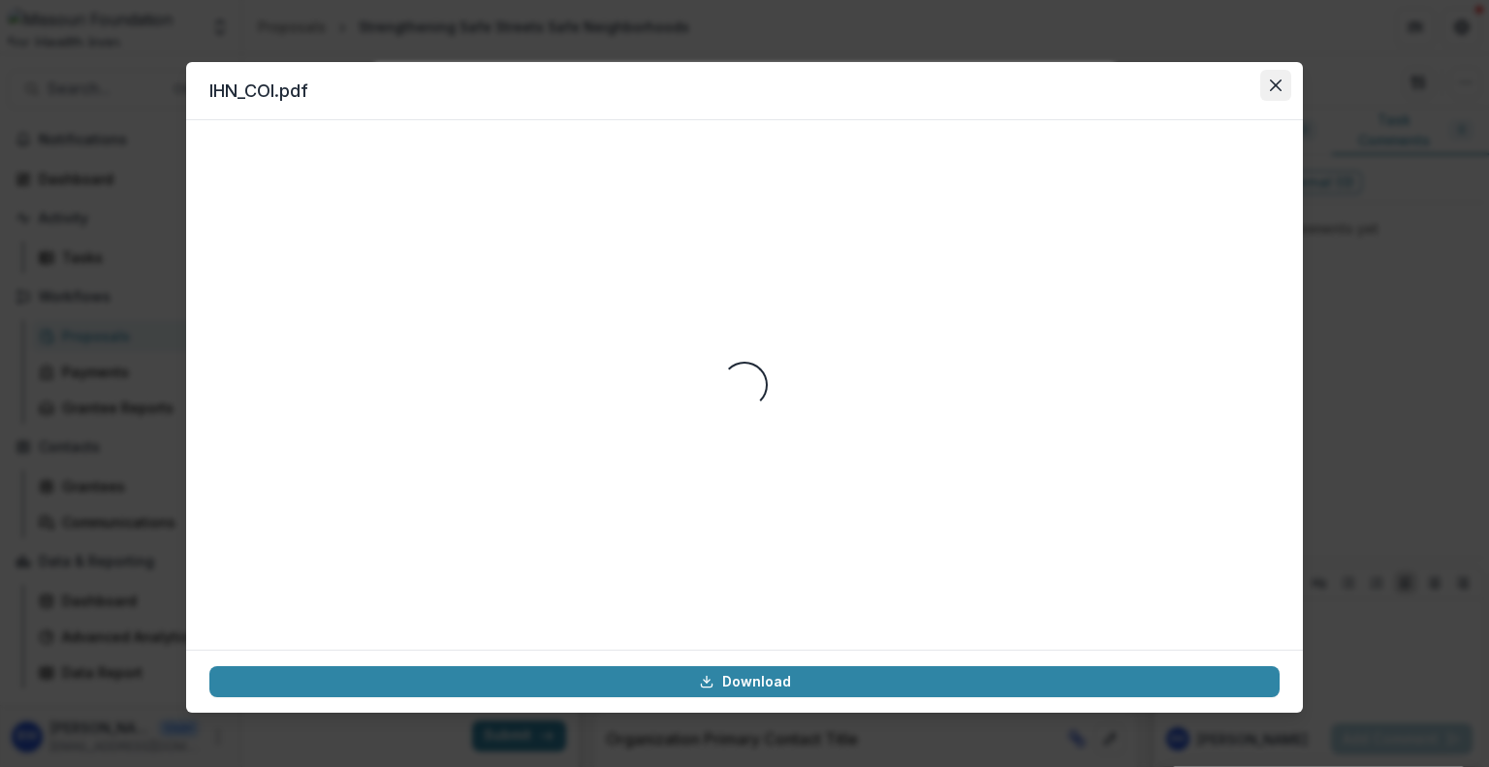
click at [1272, 85] on icon "Close" at bounding box center [1276, 85] width 12 height 12
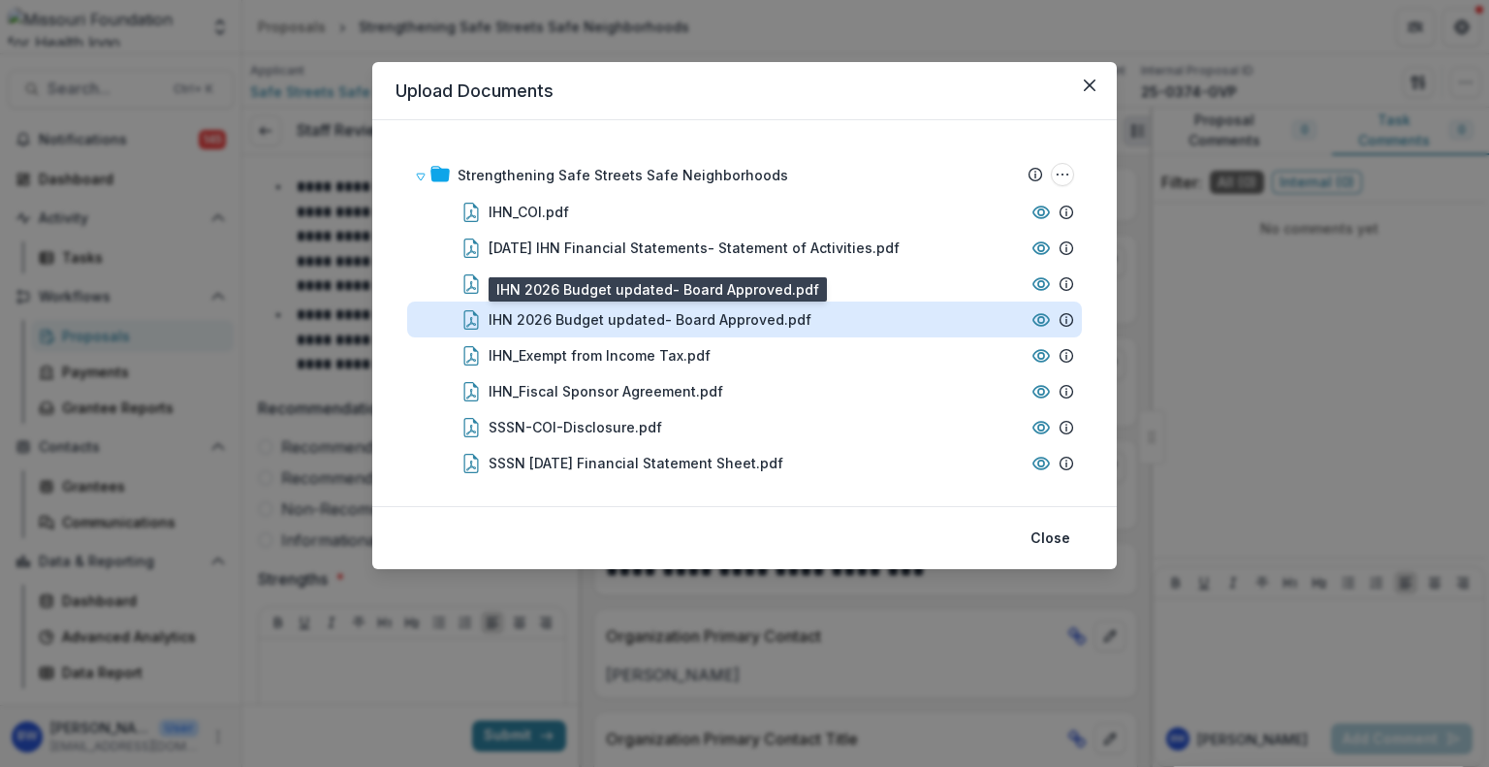
click at [745, 314] on div "IHN 2026 Budget updated- Board Approved.pdf" at bounding box center [650, 319] width 323 height 20
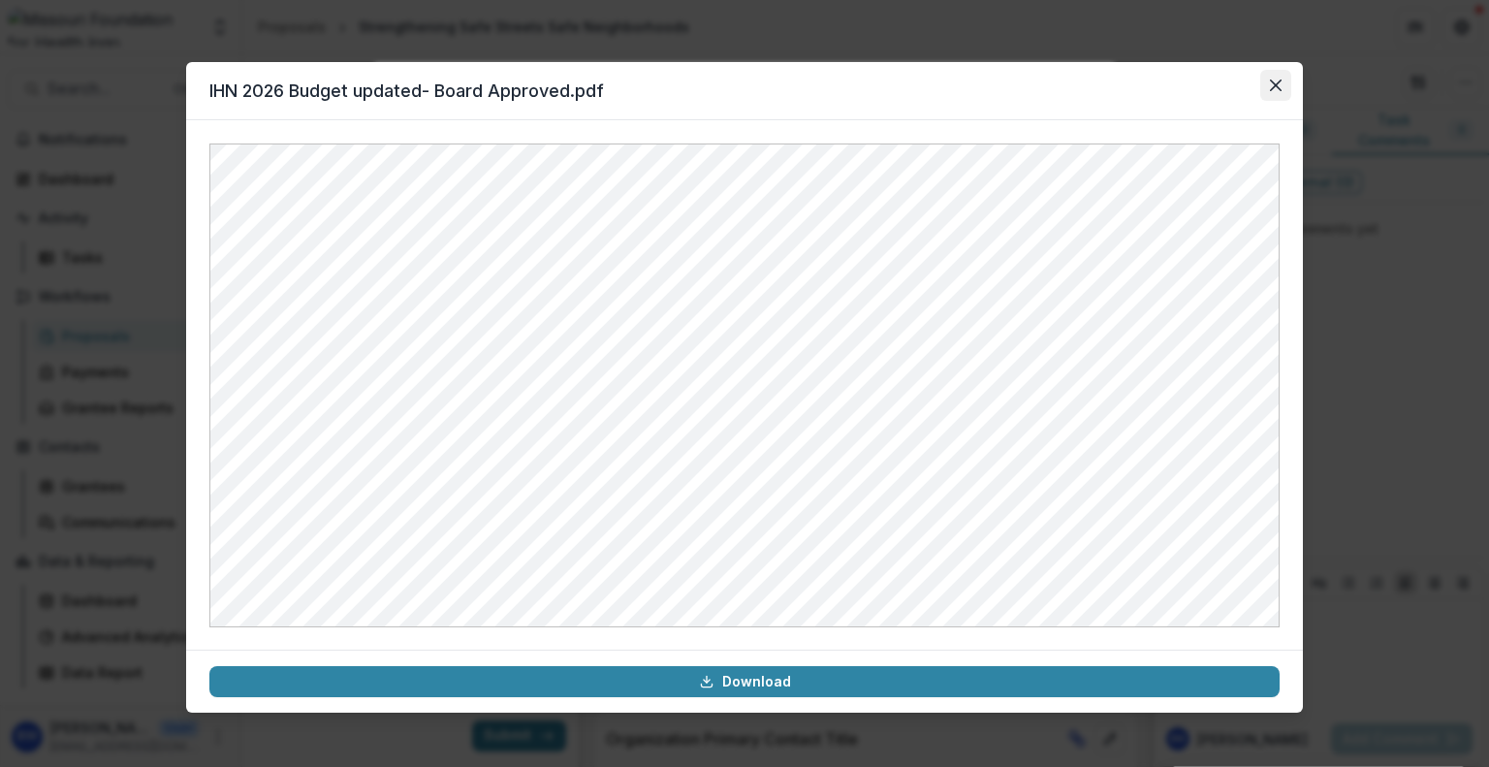
click at [1265, 90] on button "Close" at bounding box center [1275, 85] width 31 height 31
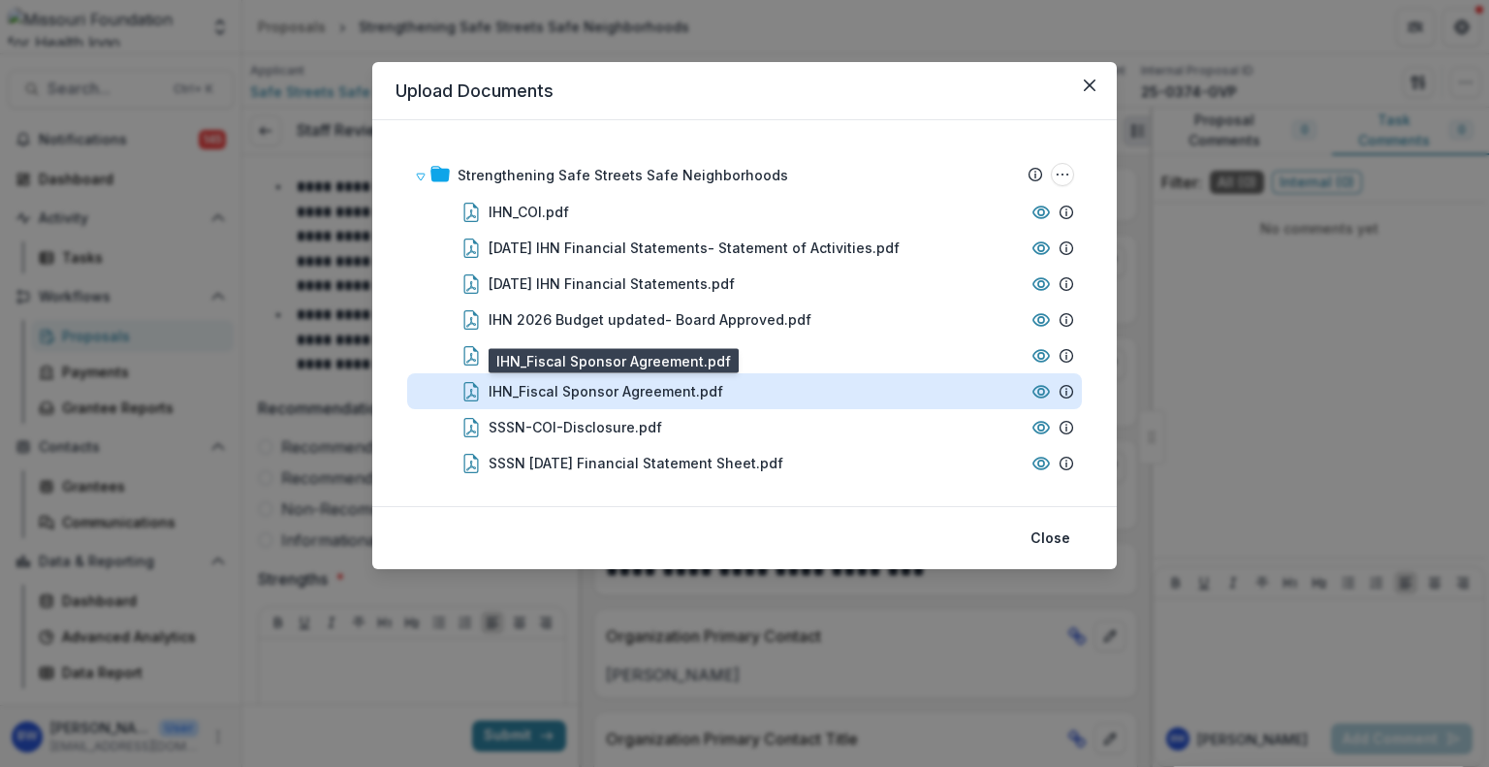
click at [694, 398] on div "IHN_Fiscal Sponsor Agreement.pdf" at bounding box center [606, 391] width 235 height 20
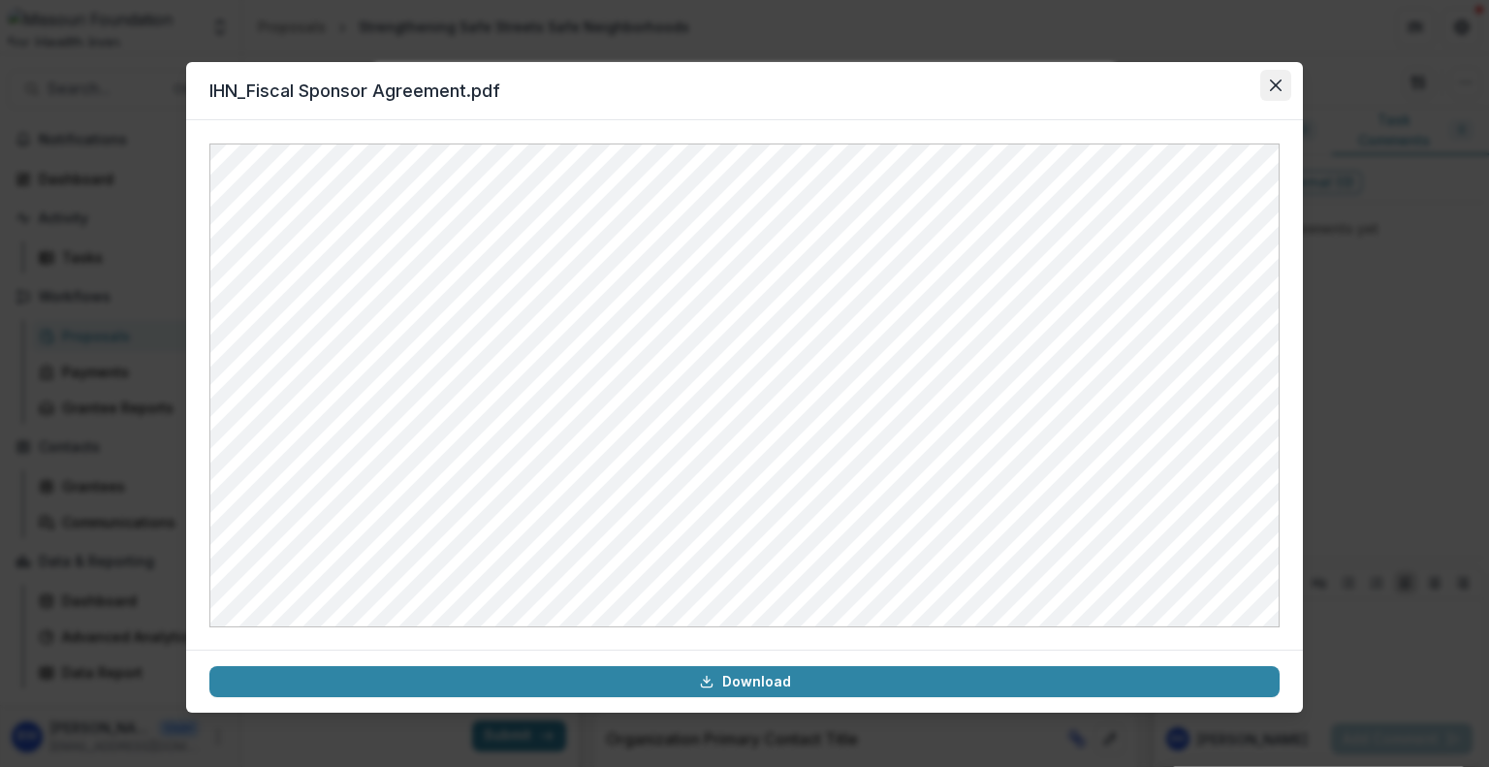
click at [1285, 84] on button "Close" at bounding box center [1275, 85] width 31 height 31
